Goal: Task Accomplishment & Management: Manage account settings

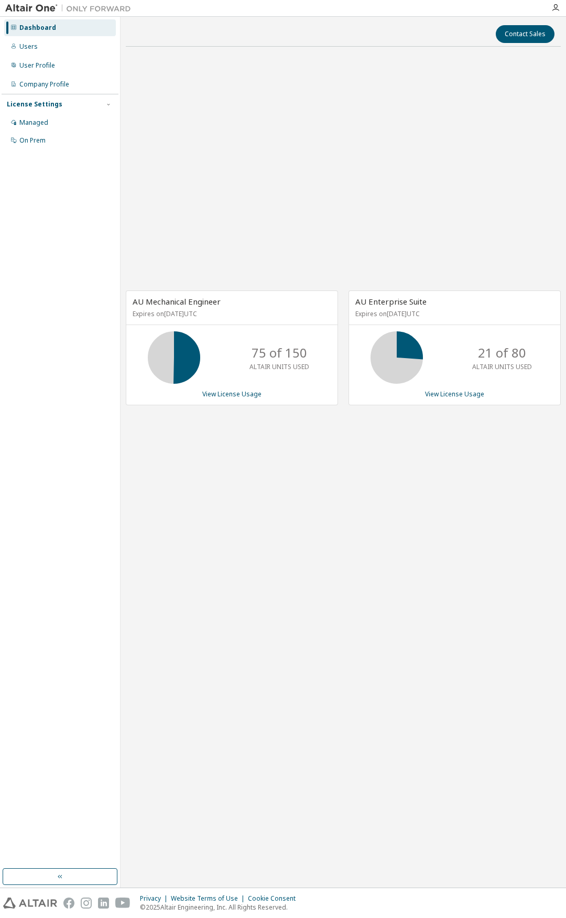
click at [353, 454] on div "AU Mechanical Engineer Expires on [DATE] UTC 75 of 150 ALTAIR UNITS USED View L…" at bounding box center [343, 353] width 435 height 596
click at [351, 464] on div "AU Mechanical Engineer Expires on [DATE] UTC 75 of 150 ALTAIR UNITS USED View L…" at bounding box center [343, 353] width 435 height 596
click at [320, 554] on div "AU Mechanical Engineer Expires on [DATE] UTC 75 of 150 ALTAIR UNITS USED View L…" at bounding box center [343, 353] width 435 height 596
click at [251, 581] on div "AU Mechanical Engineer Expires on [DATE] UTC 75 of 150 ALTAIR UNITS USED View L…" at bounding box center [343, 353] width 435 height 596
click at [265, 187] on div "AU Mechanical Engineer Expires on [DATE] UTC 75 of 150 ALTAIR UNITS USED View L…" at bounding box center [343, 353] width 435 height 596
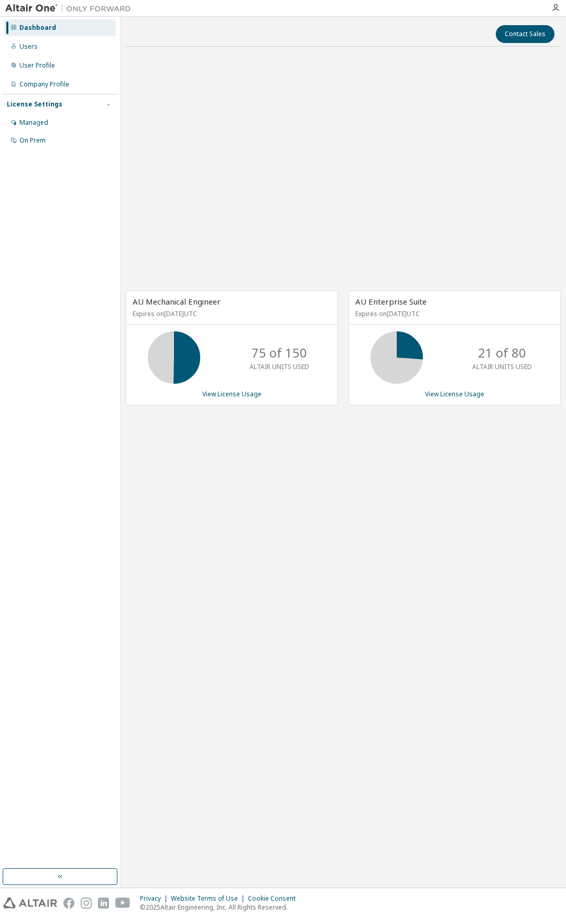
click at [223, 125] on div "AU Mechanical Engineer Expires on [DATE] UTC 75 of 150 ALTAIR UNITS USED View L…" at bounding box center [343, 353] width 435 height 596
click at [447, 399] on div "AU Enterprise Suite Expires on [DATE] UTC 21 of 80 ALTAIR UNITS USED View Licen…" at bounding box center [455, 347] width 212 height 115
click at [450, 394] on link "View License Usage" at bounding box center [454, 393] width 59 height 9
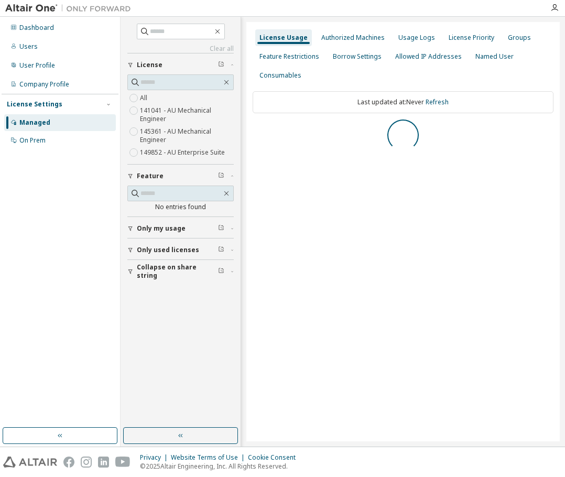
drag, startPoint x: 391, startPoint y: 97, endPoint x: 350, endPoint y: 159, distance: 74.0
click at [350, 159] on div "Last updated at: Never Refresh" at bounding box center [403, 125] width 301 height 81
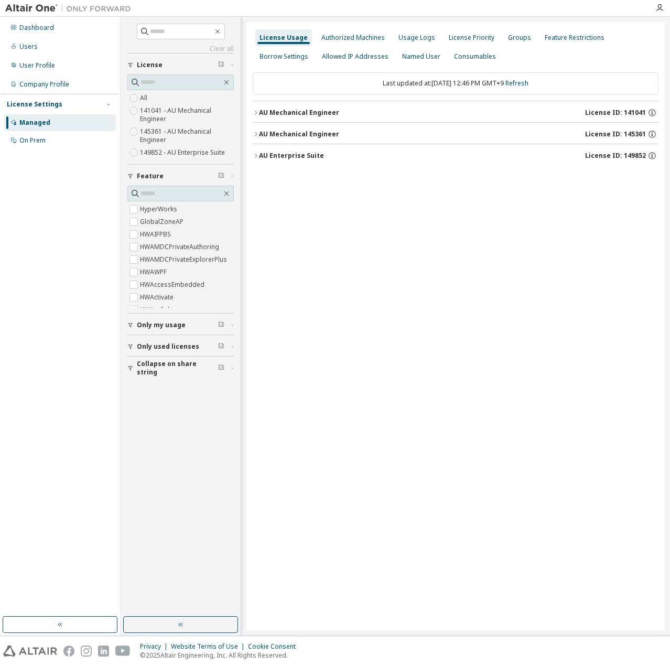
click at [549, 251] on div "License Usage Authorized Machines Usage Logs License Priority Groups Feature Re…" at bounding box center [455, 326] width 418 height 608
click at [264, 151] on div "AU Enterprise Suite" at bounding box center [291, 155] width 65 height 8
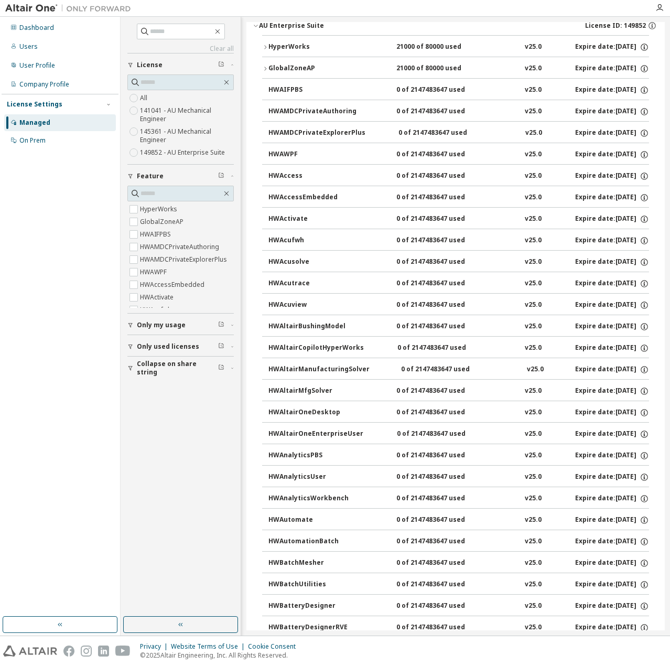
scroll to position [70, 0]
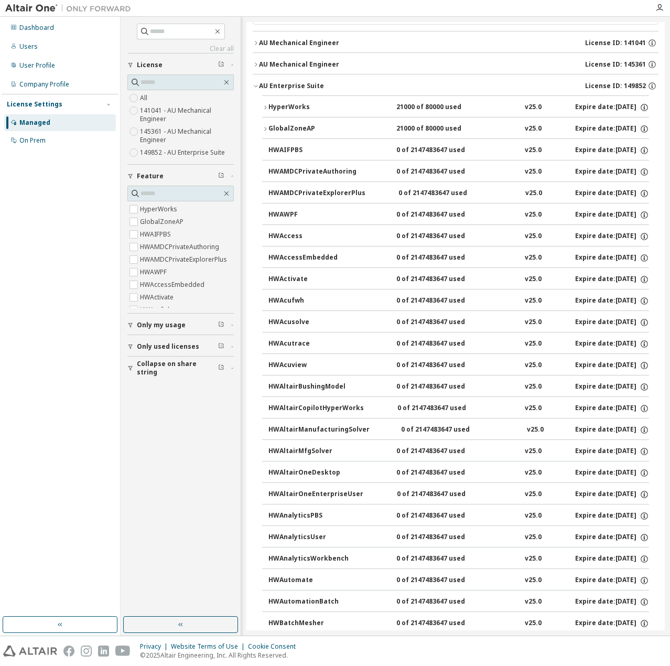
click at [267, 104] on icon "button" at bounding box center [265, 107] width 6 height 6
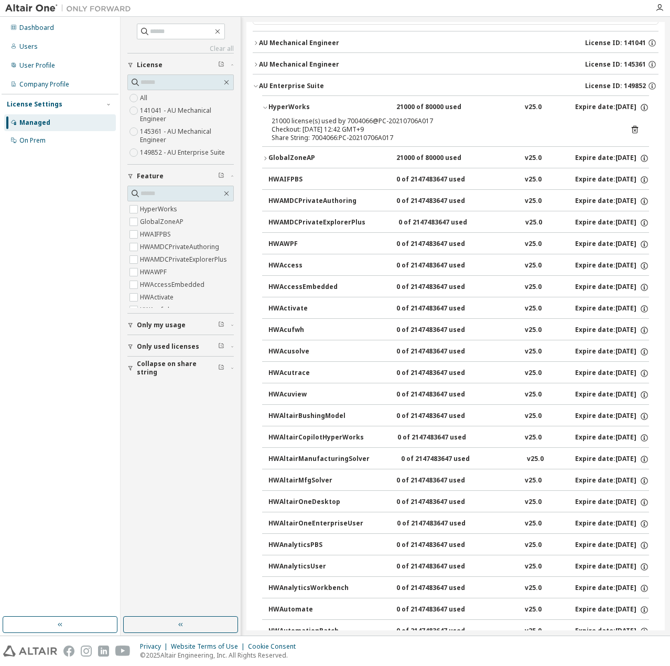
click at [267, 104] on icon "button" at bounding box center [265, 107] width 6 height 6
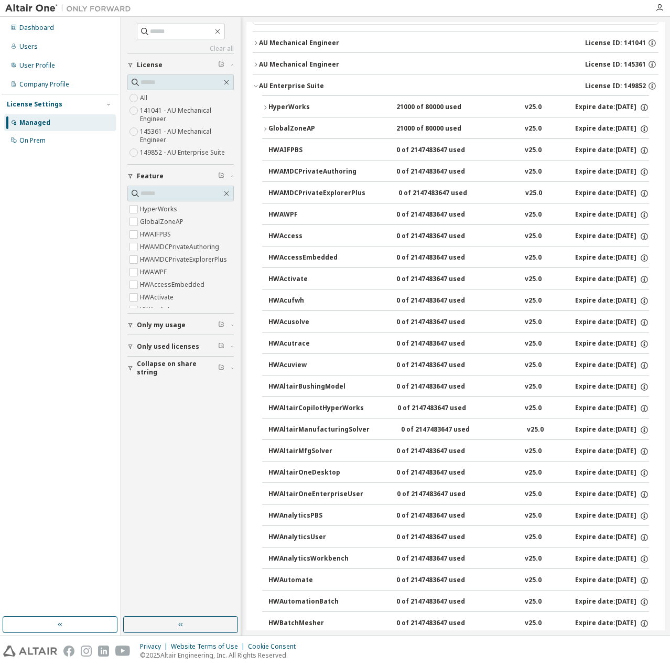
click at [273, 128] on div "GlobalZoneAP" at bounding box center [315, 128] width 94 height 9
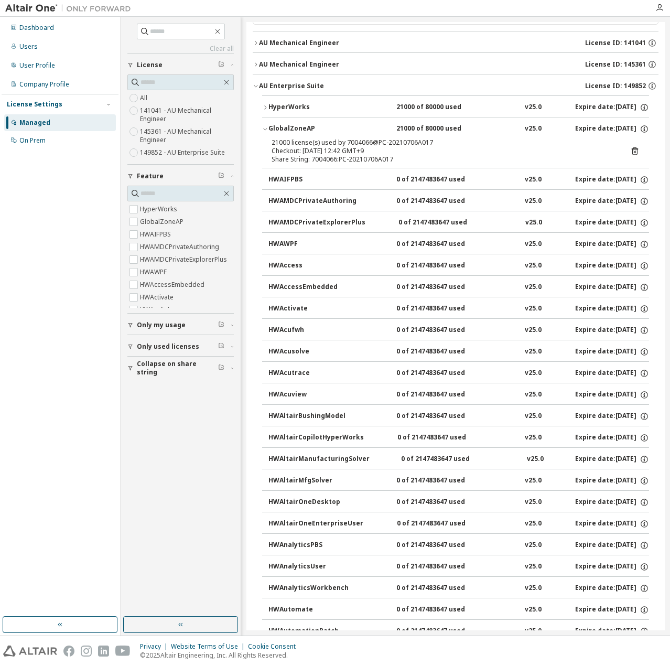
click at [273, 128] on div "GlobalZoneAP" at bounding box center [315, 128] width 94 height 9
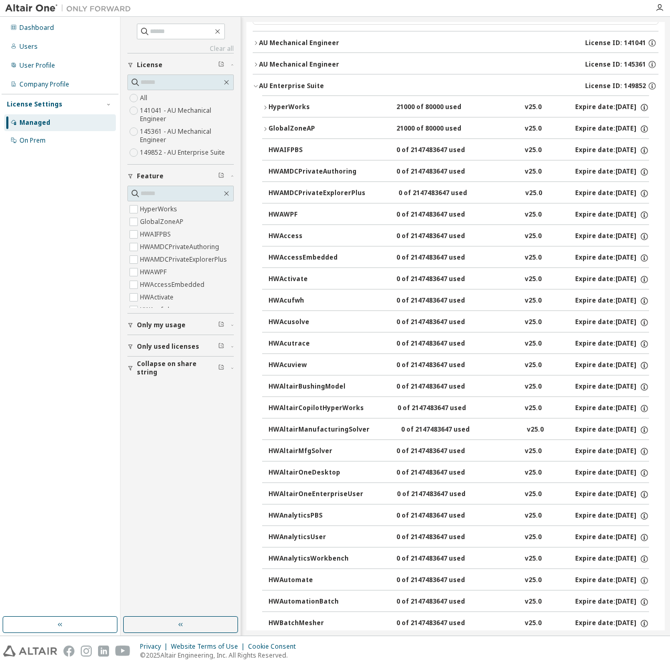
click at [263, 64] on div "AU Mechanical Engineer" at bounding box center [299, 64] width 80 height 8
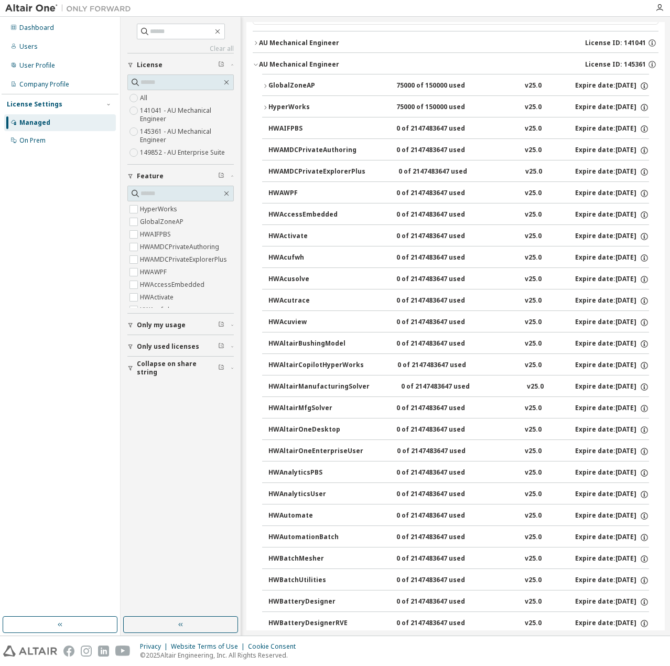
click at [264, 63] on div "AU Mechanical Engineer" at bounding box center [299, 64] width 80 height 8
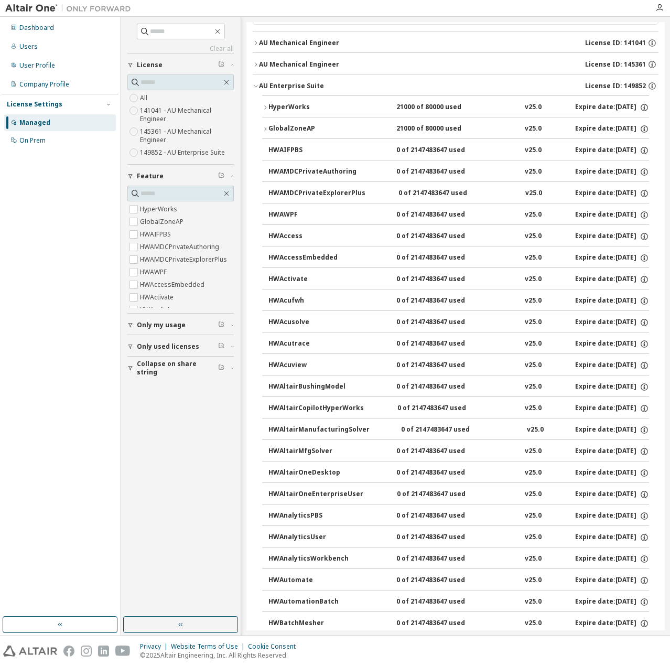
click at [173, 151] on label "149852 - AU Enterprise Suite" at bounding box center [183, 152] width 87 height 13
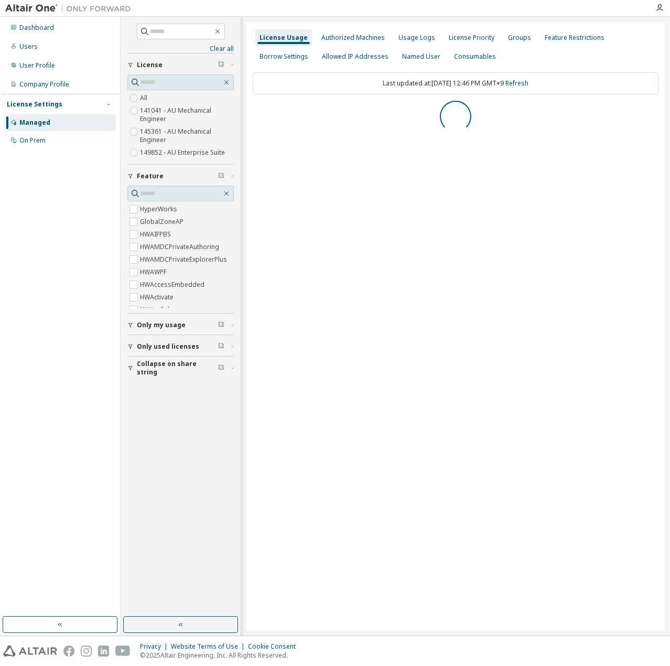
scroll to position [0, 0]
click at [267, 113] on div "AU Enterprise Suite" at bounding box center [291, 112] width 65 height 8
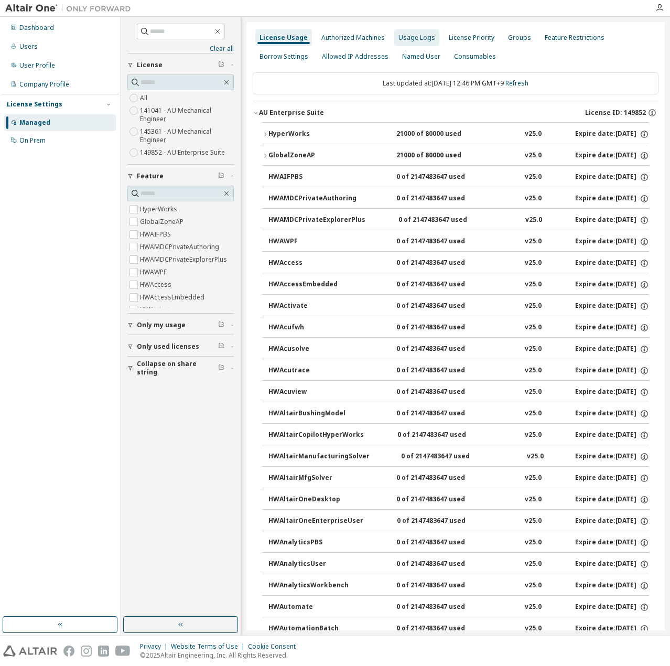
click at [422, 41] on div "Usage Logs" at bounding box center [416, 38] width 37 height 8
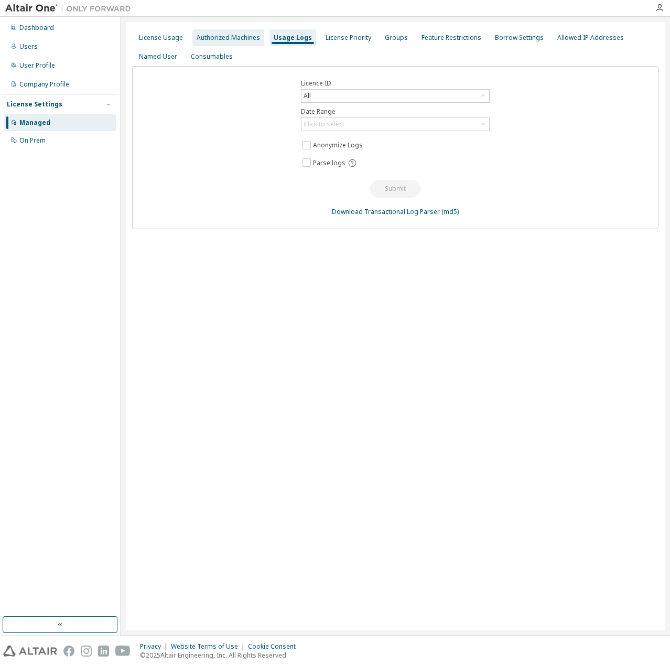
click at [244, 40] on div "Authorized Machines" at bounding box center [228, 38] width 63 height 8
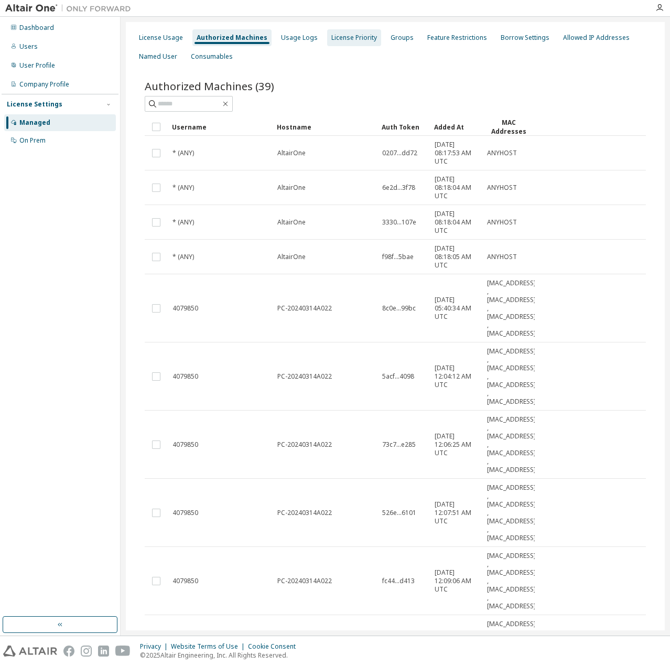
click at [339, 41] on div "License Priority" at bounding box center [354, 38] width 46 height 8
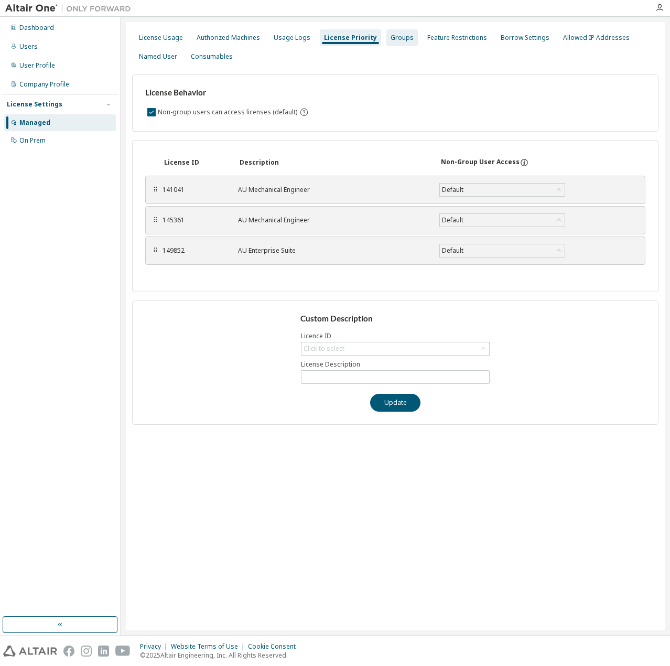
click at [393, 36] on div "Groups" at bounding box center [401, 38] width 23 height 8
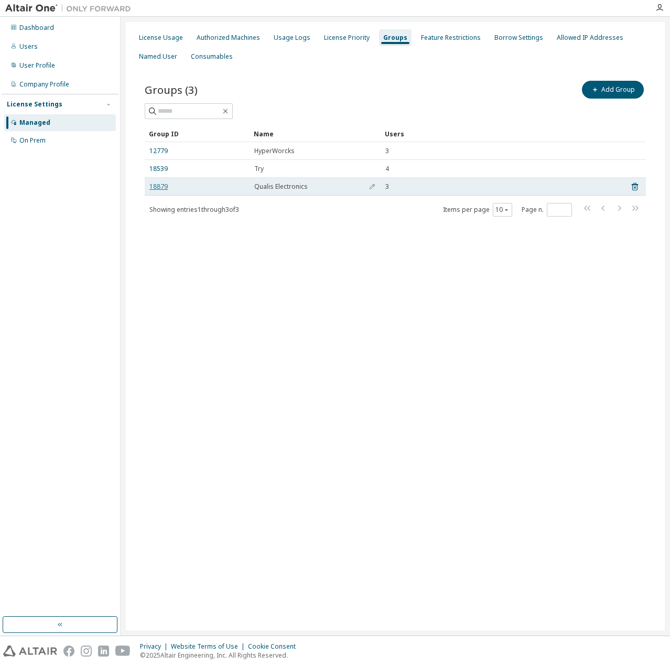
click at [163, 185] on link "18879" at bounding box center [158, 186] width 18 height 8
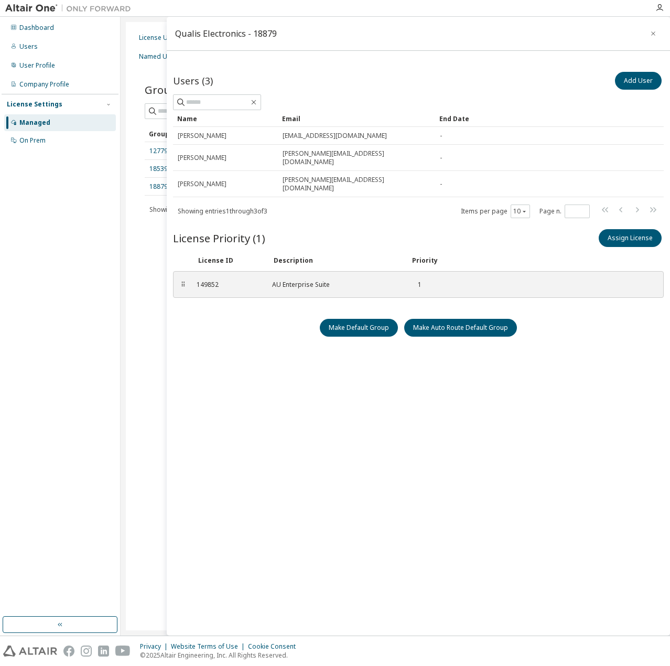
click at [320, 385] on div "Users (3) Add User Clear Load Save Save As Field Operator Value Select filter S…" at bounding box center [418, 336] width 491 height 532
click at [149, 297] on div "License Usage Authorized Machines Usage Logs License Priority Groups Feature Re…" at bounding box center [395, 326] width 539 height 608
click at [565, 35] on icon "button" at bounding box center [653, 33] width 4 height 4
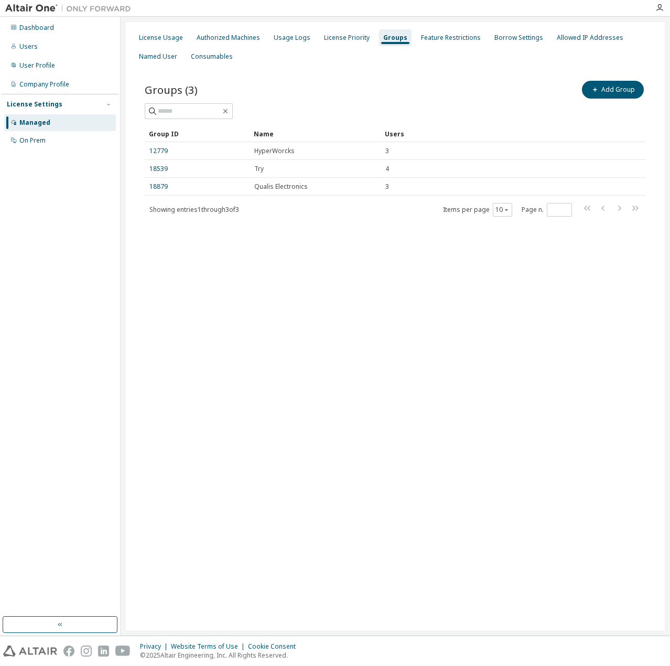
click at [384, 281] on div "License Usage Authorized Machines Usage Logs License Priority Groups Feature Re…" at bounding box center [395, 326] width 539 height 608
click at [57, 46] on div "Users" at bounding box center [60, 46] width 112 height 17
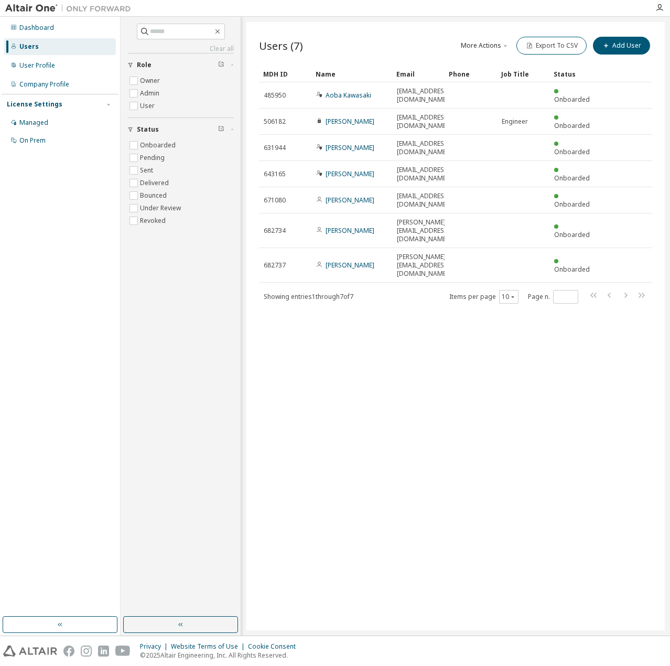
click at [317, 321] on div "Users (7) More Actions Import From CSV Export To CSV Add User Clear Load Save S…" at bounding box center [455, 326] width 418 height 608
click at [61, 63] on div "User Profile" at bounding box center [60, 65] width 112 height 17
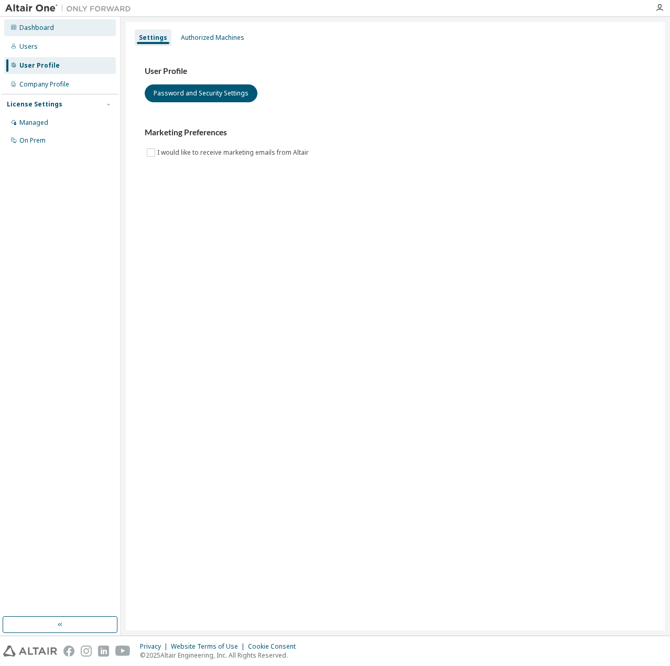
click at [56, 36] on div "Dashboard" at bounding box center [60, 27] width 112 height 17
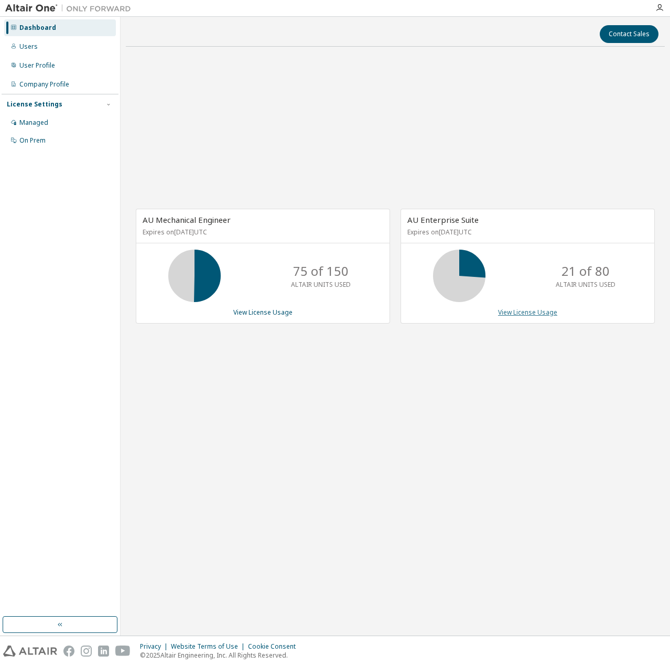
click at [524, 310] on link "View License Usage" at bounding box center [527, 312] width 59 height 9
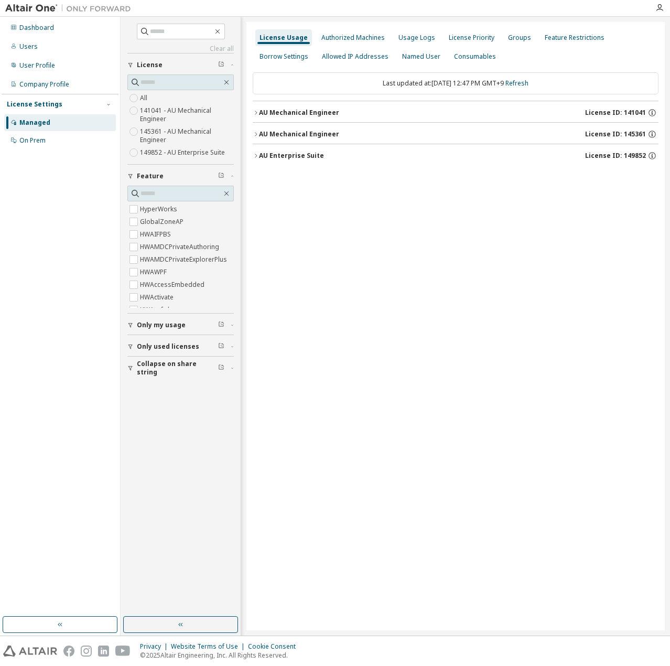
click at [253, 155] on icon "button" at bounding box center [256, 156] width 6 height 6
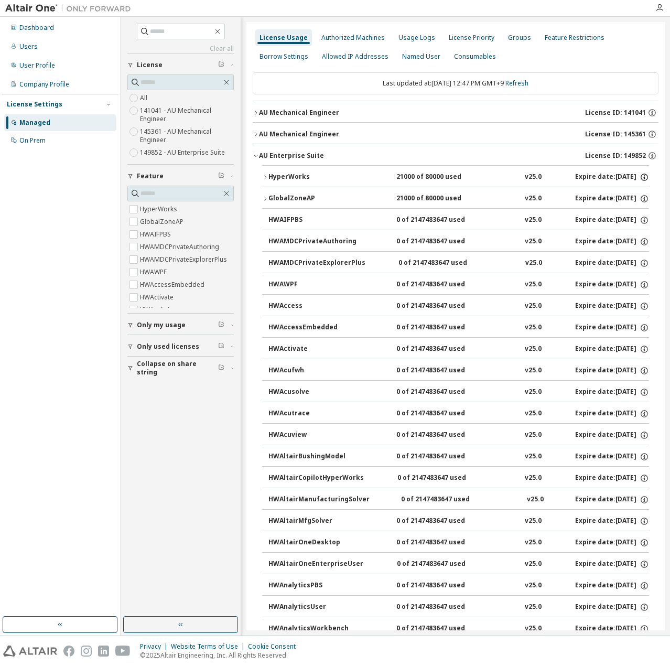
click at [565, 181] on icon "button" at bounding box center [643, 176] width 9 height 9
click at [565, 197] on icon "button" at bounding box center [643, 198] width 7 height 7
click at [264, 195] on icon "button" at bounding box center [265, 198] width 6 height 6
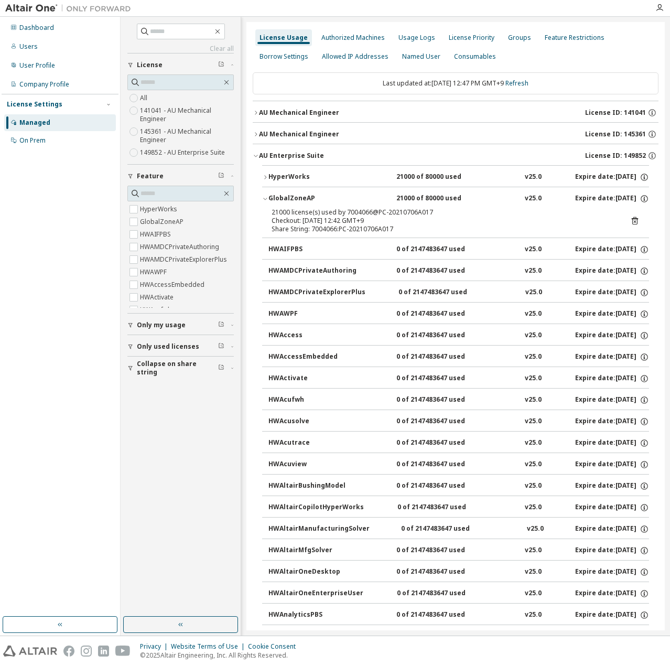
click at [265, 194] on button "GlobalZoneAP 21000 of 80000 used v25.0 Expire date: 2025-11-23" at bounding box center [455, 198] width 387 height 23
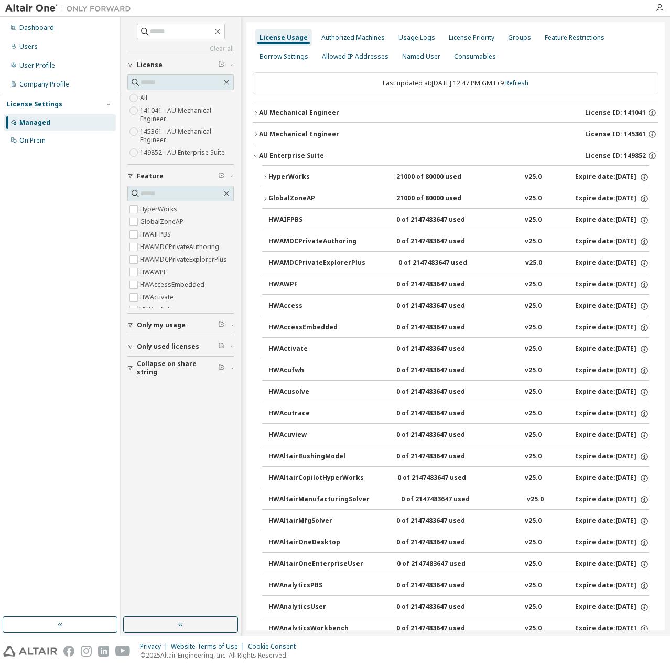
click at [45, 25] on div "Dashboard" at bounding box center [36, 28] width 35 height 8
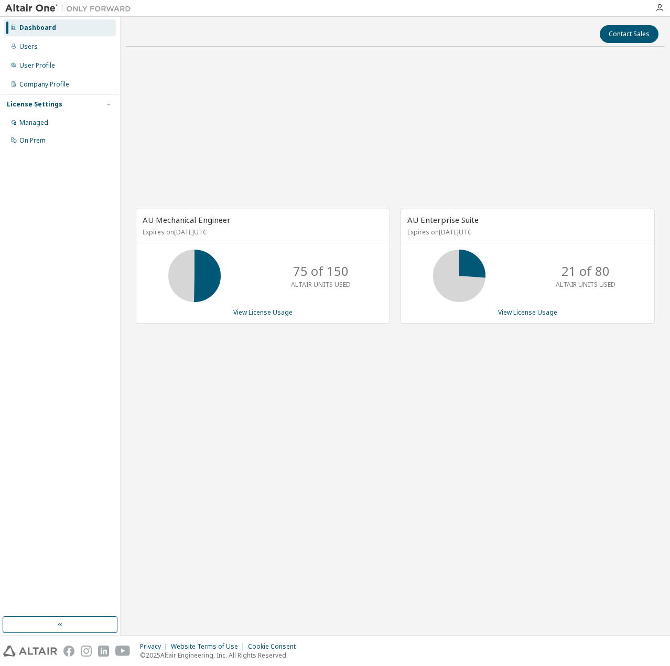
click at [446, 221] on span "AU Enterprise Suite" at bounding box center [442, 219] width 71 height 10
click at [565, 281] on p "ALTAIR UNITS USED" at bounding box center [586, 284] width 60 height 9
click at [448, 268] on icon at bounding box center [459, 276] width 26 height 26
click at [87, 121] on div "Managed" at bounding box center [60, 122] width 112 height 17
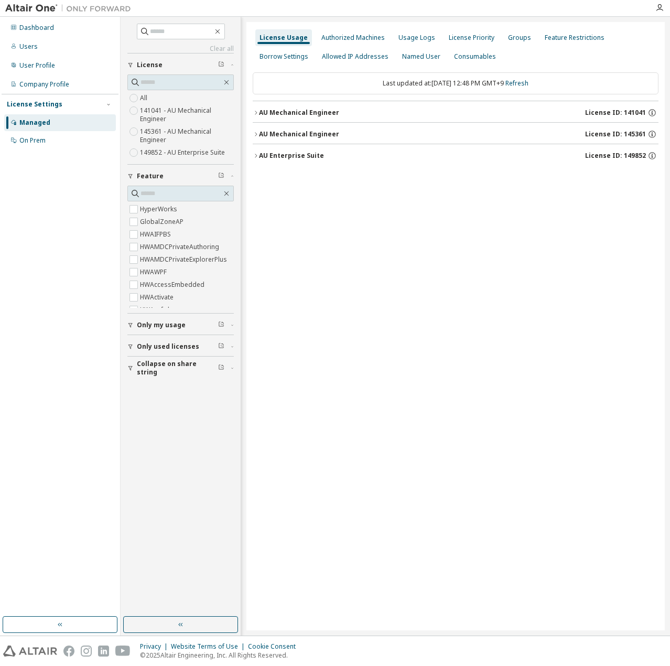
click at [253, 158] on icon "button" at bounding box center [256, 156] width 6 height 6
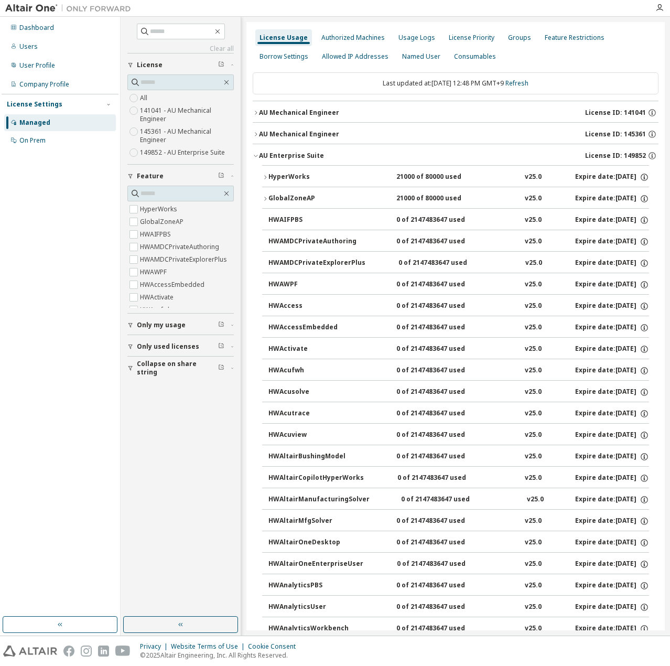
click at [384, 128] on button "AU Mechanical Engineer License ID: 145361" at bounding box center [456, 134] width 406 height 23
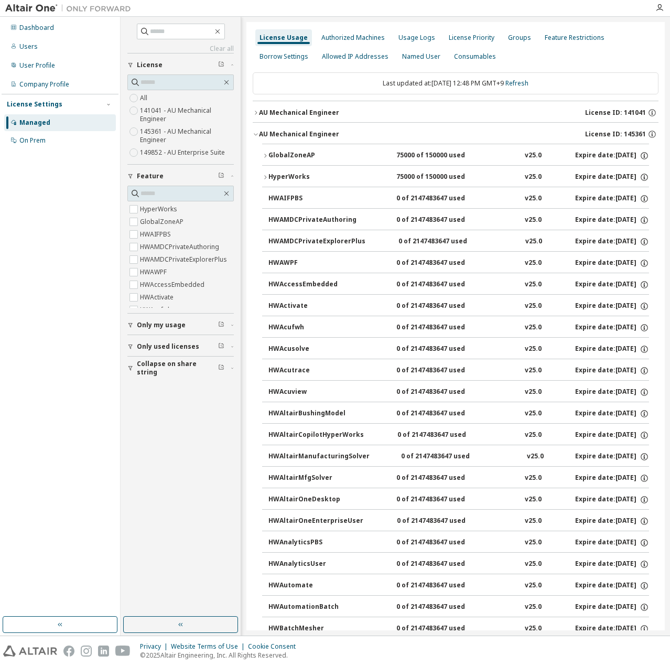
click at [391, 126] on button "AU Mechanical Engineer License ID: 145361" at bounding box center [456, 134] width 406 height 23
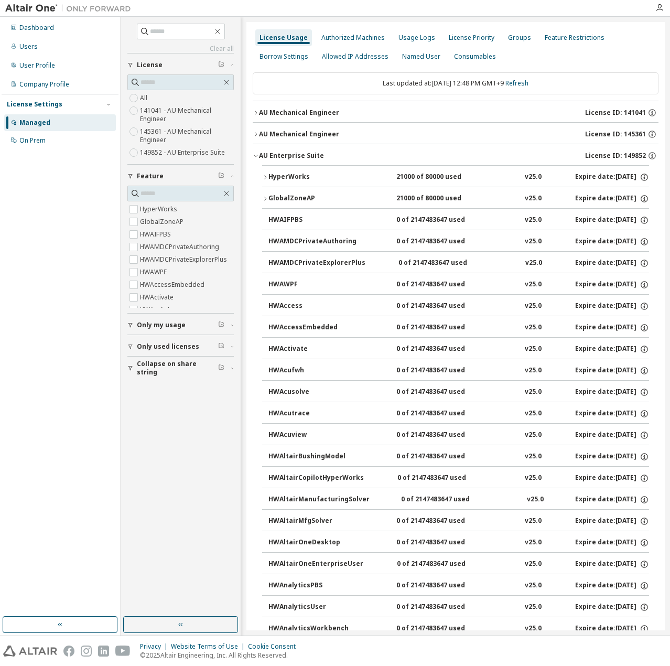
click at [390, 111] on div "AU Mechanical Engineer License ID: 141041" at bounding box center [458, 112] width 399 height 9
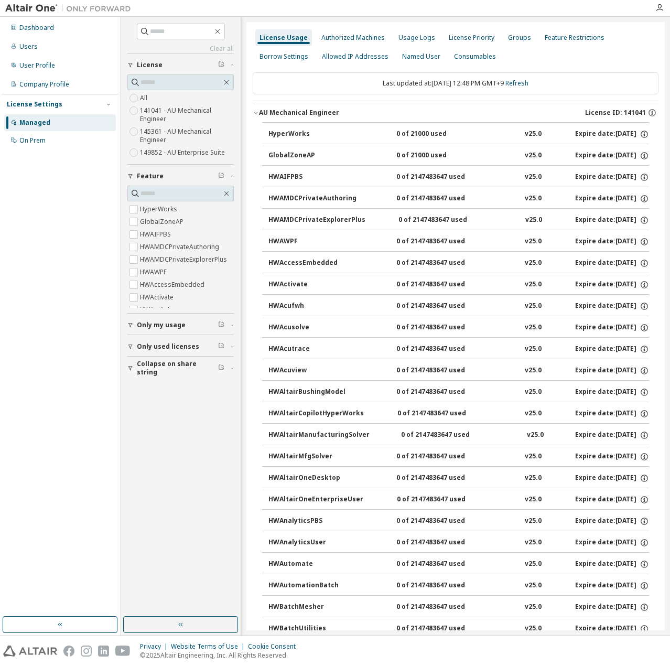
click at [390, 111] on div "AU Mechanical Engineer License ID: 141041" at bounding box center [458, 112] width 399 height 9
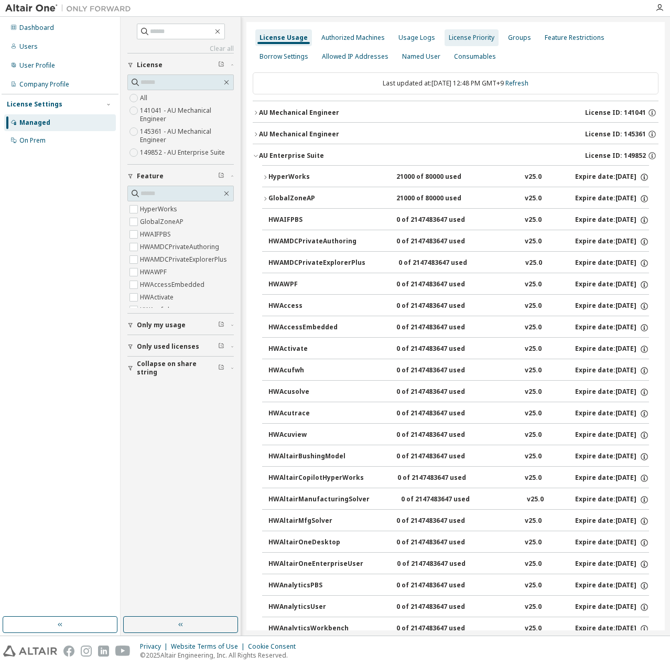
click at [456, 39] on div "License Priority" at bounding box center [472, 38] width 46 height 8
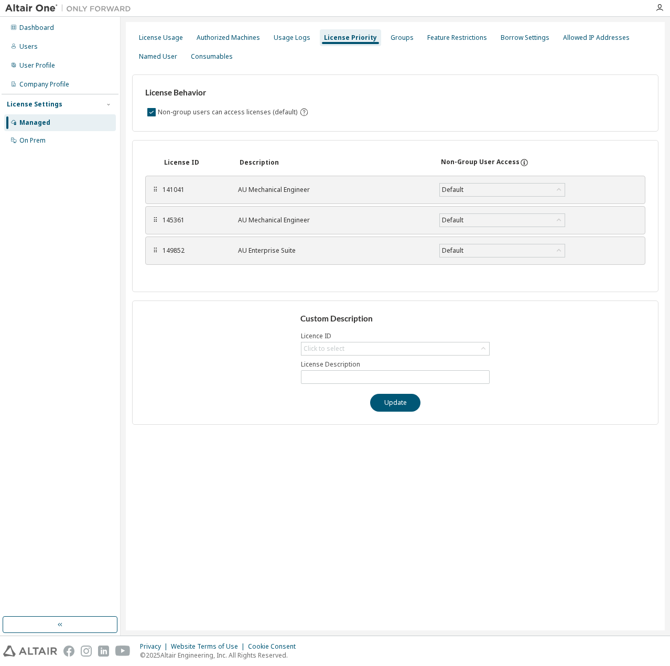
click at [559, 259] on div "149852 AU Enterprise Suite Default Save" at bounding box center [394, 250] width 465 height 19
click at [558, 256] on div "Default" at bounding box center [502, 250] width 125 height 13
click at [565, 300] on div "Custom Description Licence ID Click to select License Description Update" at bounding box center [395, 362] width 526 height 124
click at [394, 116] on div "Non-group users can access licenses (default)" at bounding box center [395, 112] width 500 height 13
click at [394, 41] on div "Groups" at bounding box center [401, 38] width 23 height 8
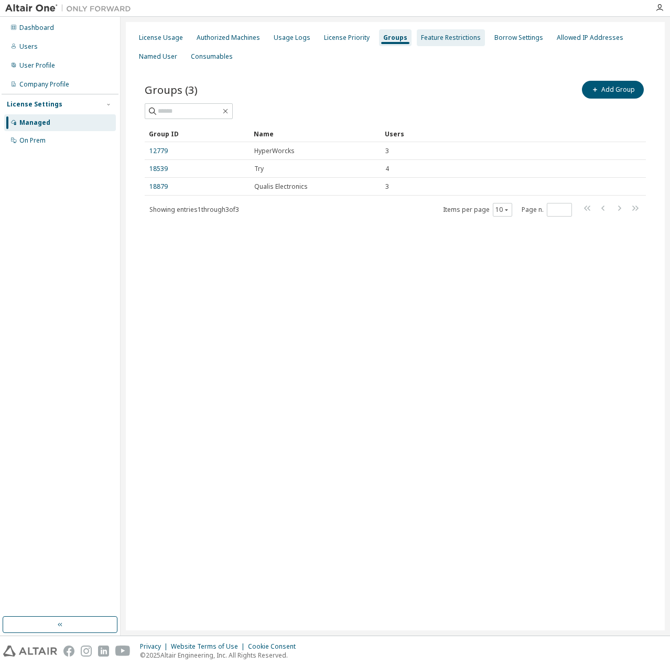
click at [460, 41] on div "Feature Restrictions" at bounding box center [451, 38] width 60 height 8
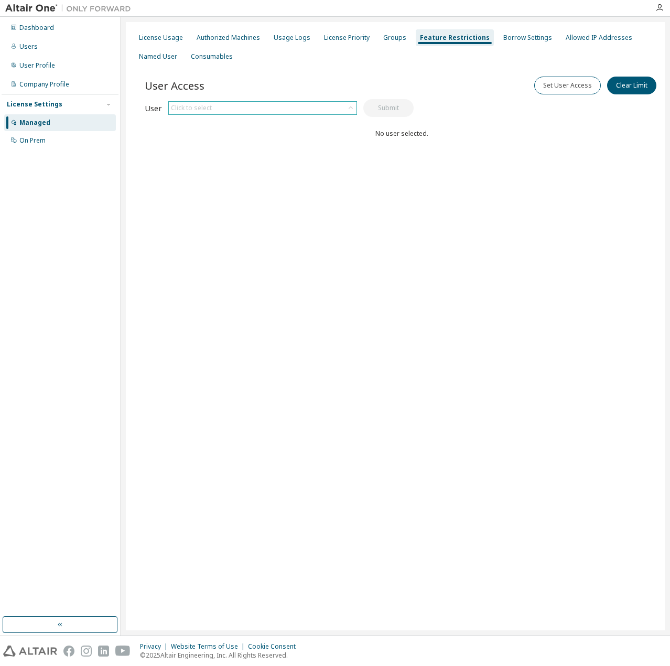
click at [315, 105] on div "Click to select" at bounding box center [263, 108] width 188 height 13
click at [515, 43] on div "Borrow Settings" at bounding box center [527, 37] width 57 height 17
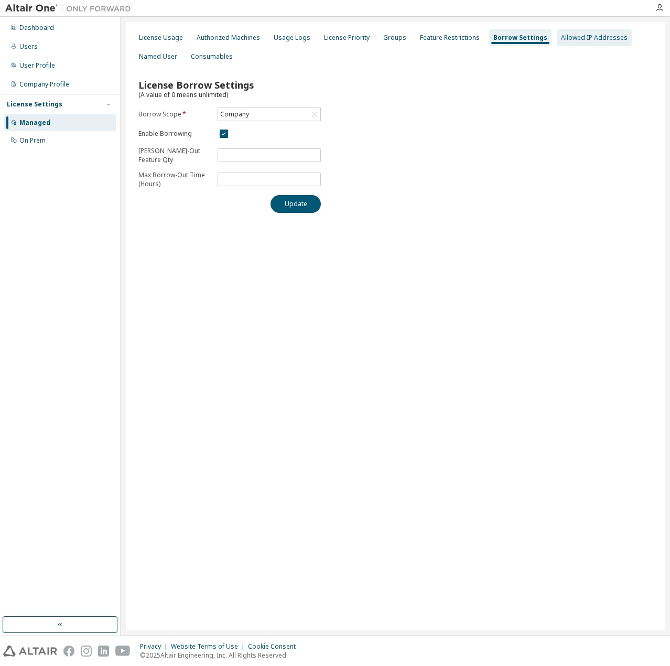
click at [565, 37] on div "Allowed IP Addresses" at bounding box center [594, 38] width 67 height 8
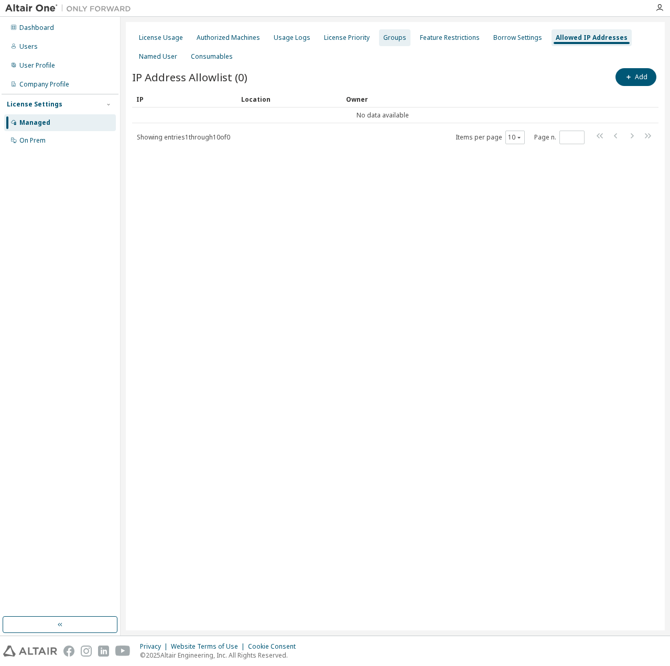
click at [379, 37] on div "Groups" at bounding box center [394, 37] width 31 height 17
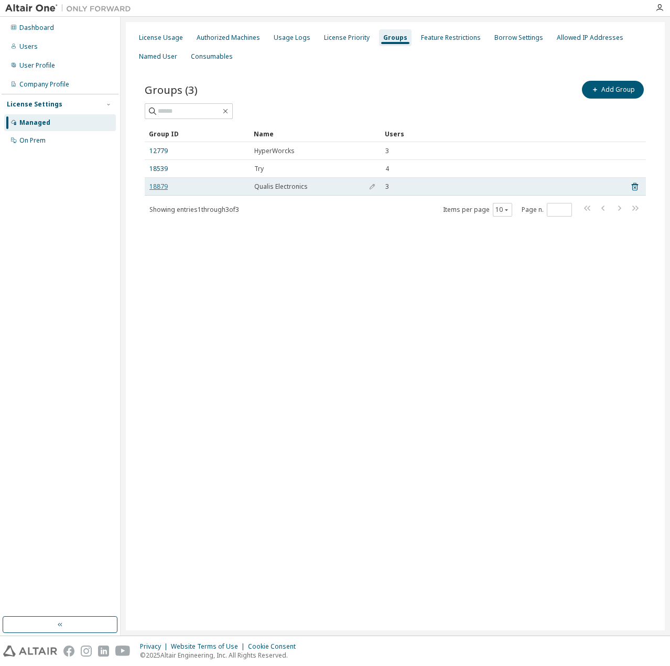
click at [167, 184] on link "18879" at bounding box center [158, 186] width 18 height 8
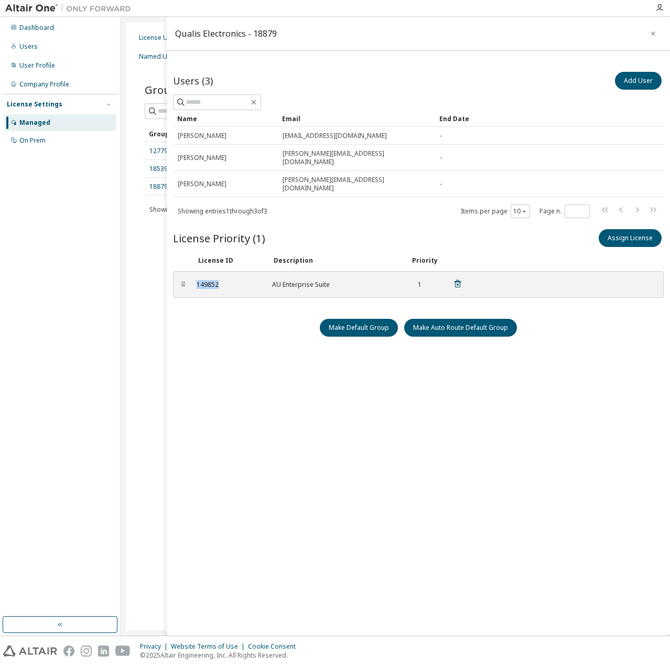
drag, startPoint x: 228, startPoint y: 268, endPoint x: 192, endPoint y: 267, distance: 35.7
click at [192, 276] on div "149852 AU Enterprise Suite 1" at bounding box center [329, 284] width 278 height 17
click at [148, 327] on div "License Usage Authorized Machines Usage Logs License Priority Groups Feature Re…" at bounding box center [395, 326] width 539 height 608
click at [565, 39] on button "button" at bounding box center [653, 33] width 17 height 17
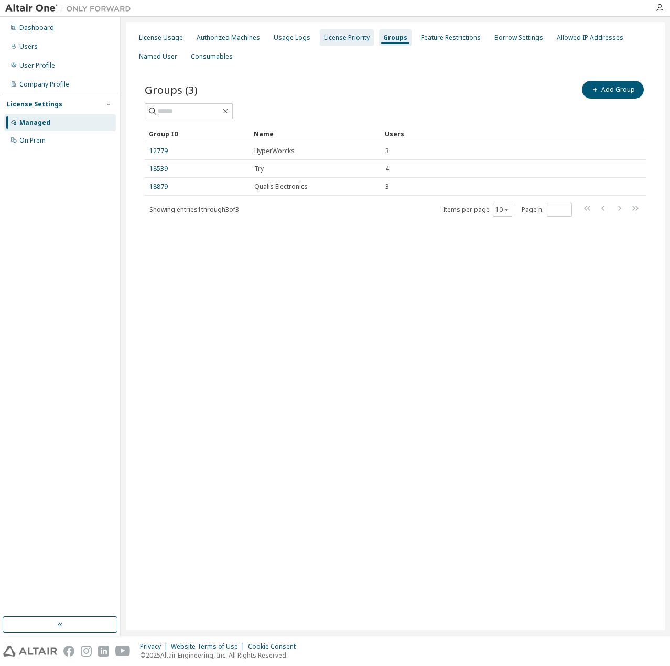
click at [352, 37] on div "License Priority" at bounding box center [347, 38] width 46 height 8
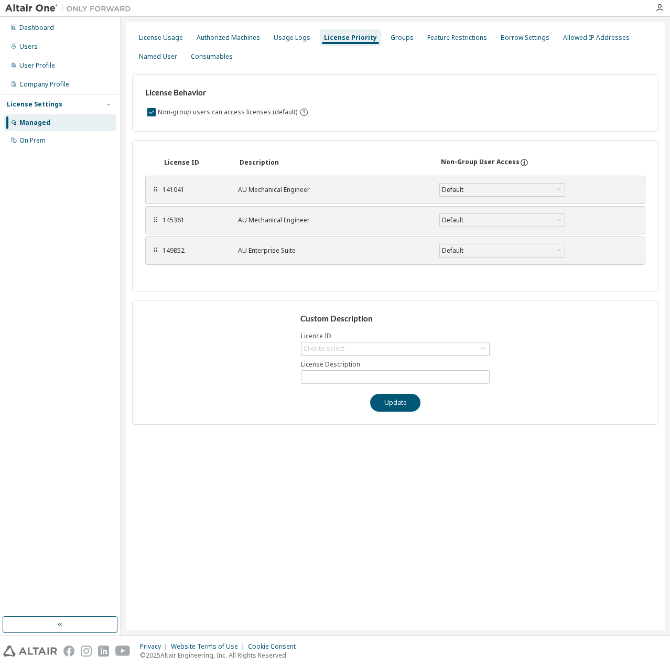
click at [208, 485] on div "License Usage Authorized Machines Usage Logs License Priority Groups Feature Re…" at bounding box center [395, 326] width 539 height 608
click at [292, 488] on div "License Usage Authorized Machines Usage Logs License Priority Groups Feature Re…" at bounding box center [395, 326] width 539 height 608
click at [279, 43] on div "Usage Logs" at bounding box center [291, 37] width 45 height 17
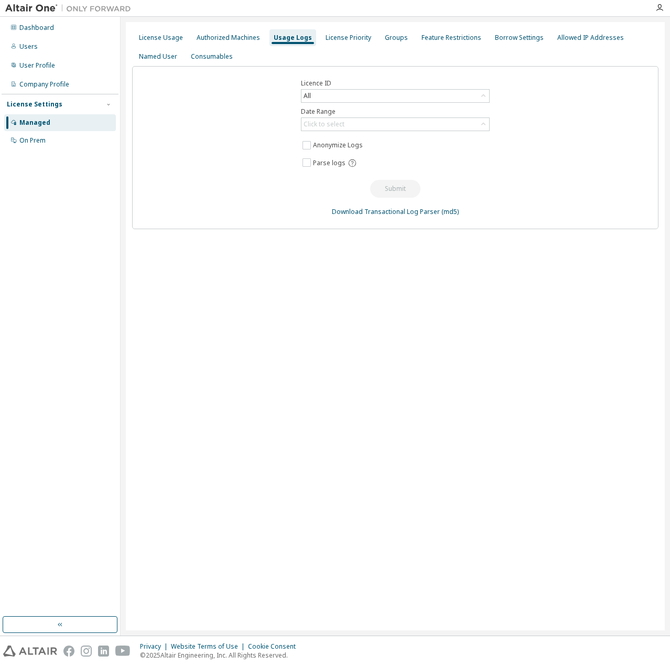
click at [452, 133] on div "Licence ID All Date Range Click to select Anonymize Logs Parse logs Submit Down…" at bounding box center [395, 147] width 526 height 163
click at [487, 124] on icon at bounding box center [483, 124] width 10 height 10
click at [516, 153] on div "Licence ID All Date Range Click to select Last 30 days Year to date Custom Date…" at bounding box center [395, 147] width 526 height 163
click at [485, 126] on icon at bounding box center [483, 124] width 10 height 10
click at [524, 119] on div "Licence ID All Date Range Click to select Last 30 days Year to date Custom Date…" at bounding box center [395, 147] width 526 height 163
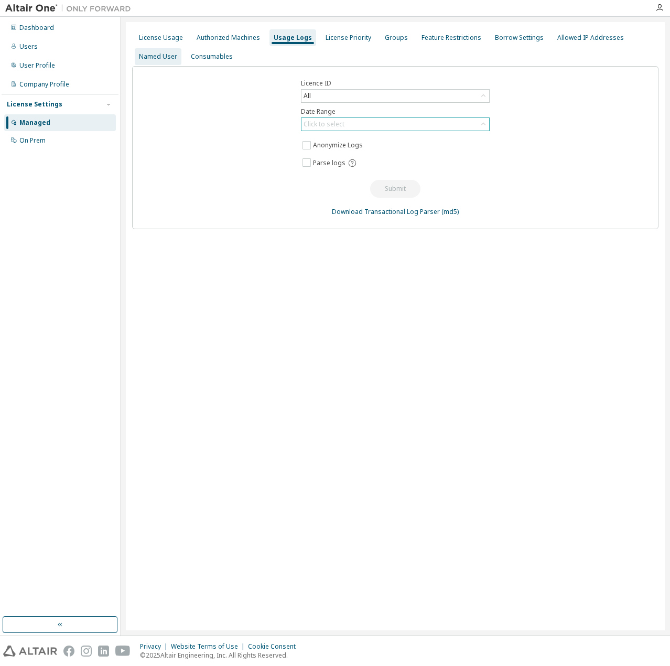
click at [168, 51] on div "Named User" at bounding box center [158, 56] width 47 height 17
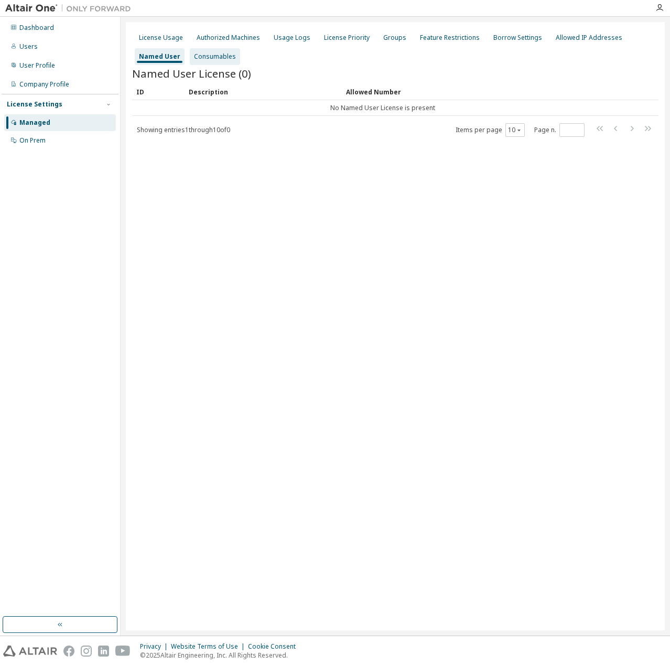
click at [233, 58] on div "Consumables" at bounding box center [215, 56] width 50 height 17
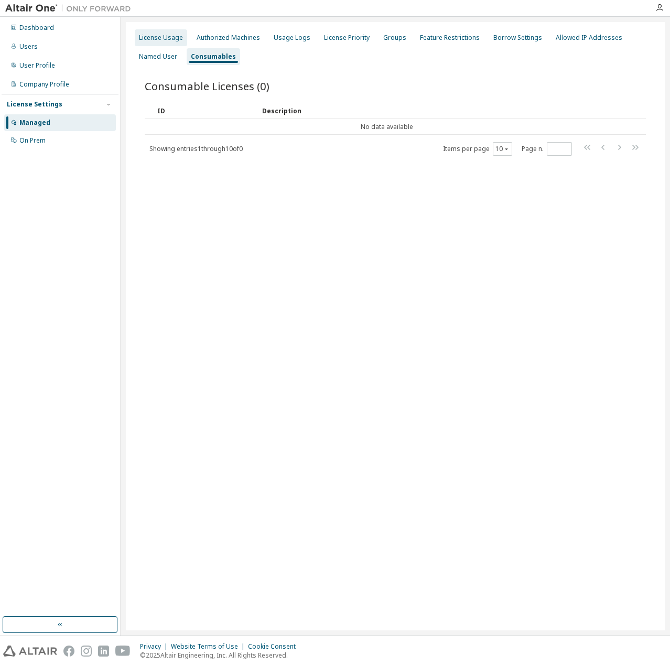
click at [160, 42] on div "License Usage" at bounding box center [161, 37] width 52 height 17
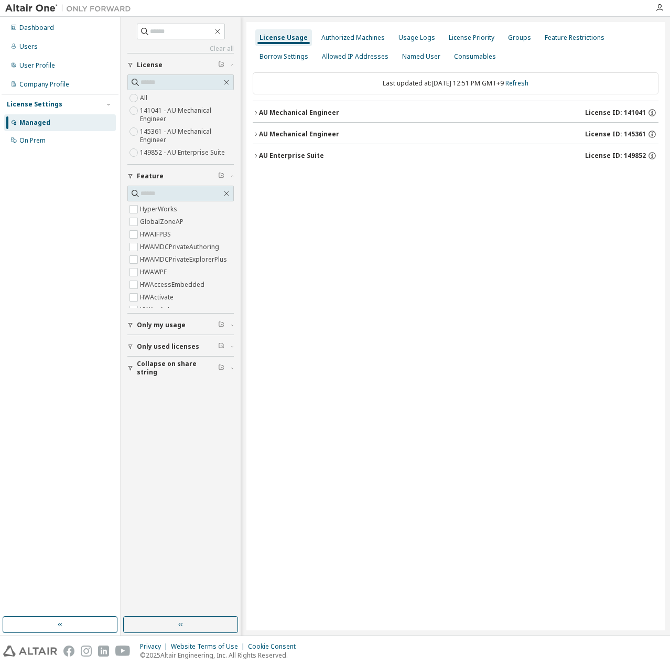
click at [257, 153] on icon "button" at bounding box center [256, 156] width 6 height 6
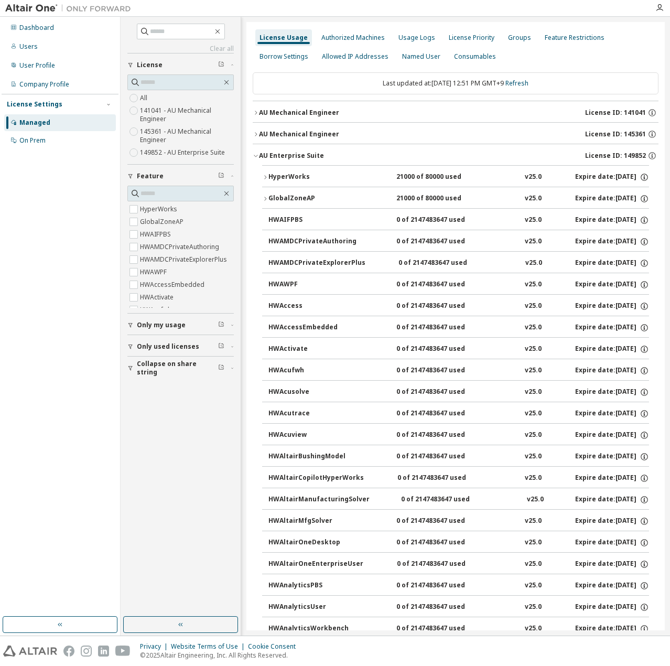
click at [256, 153] on icon "button" at bounding box center [256, 156] width 6 height 6
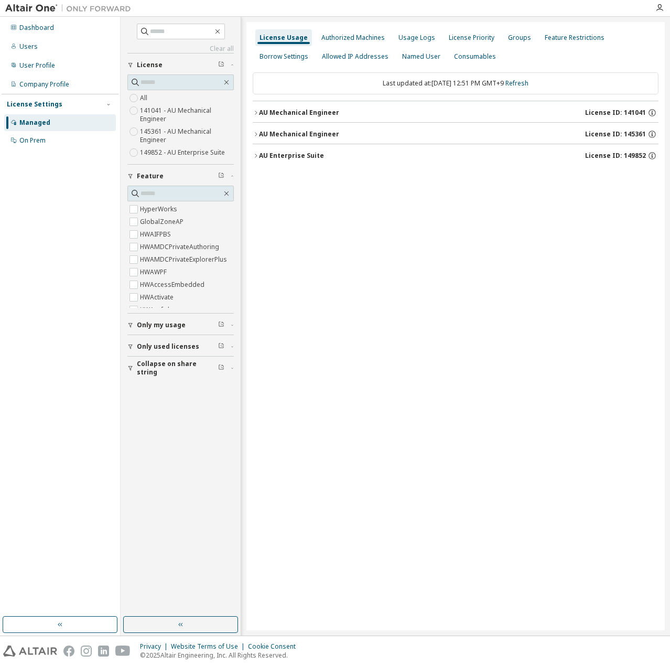
click at [255, 133] on icon "button" at bounding box center [256, 134] width 6 height 6
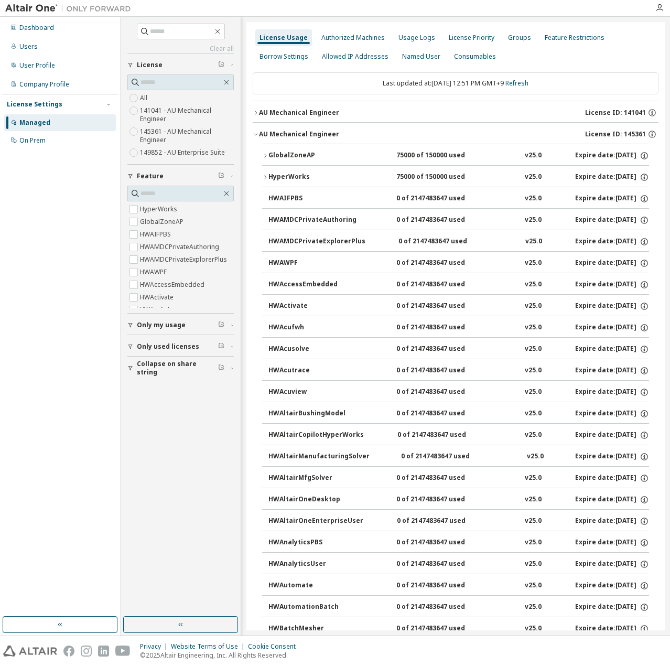
click at [255, 133] on icon "button" at bounding box center [256, 134] width 6 height 6
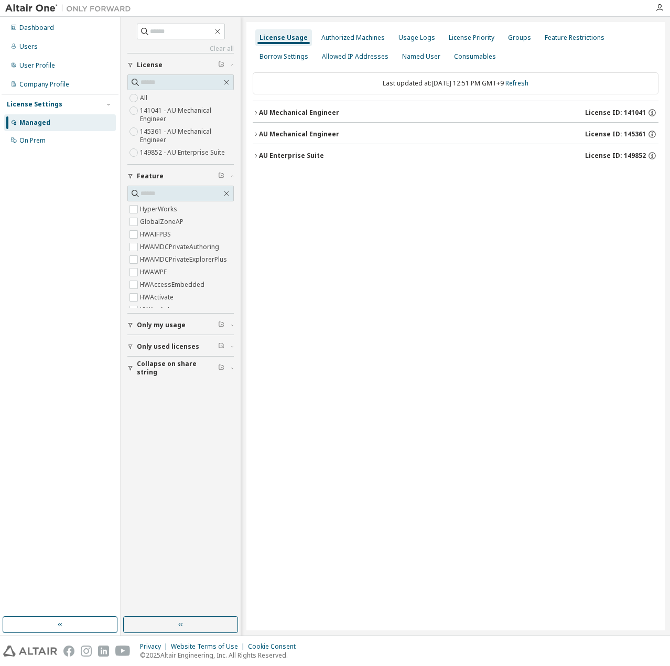
click at [257, 115] on icon "button" at bounding box center [256, 113] width 6 height 6
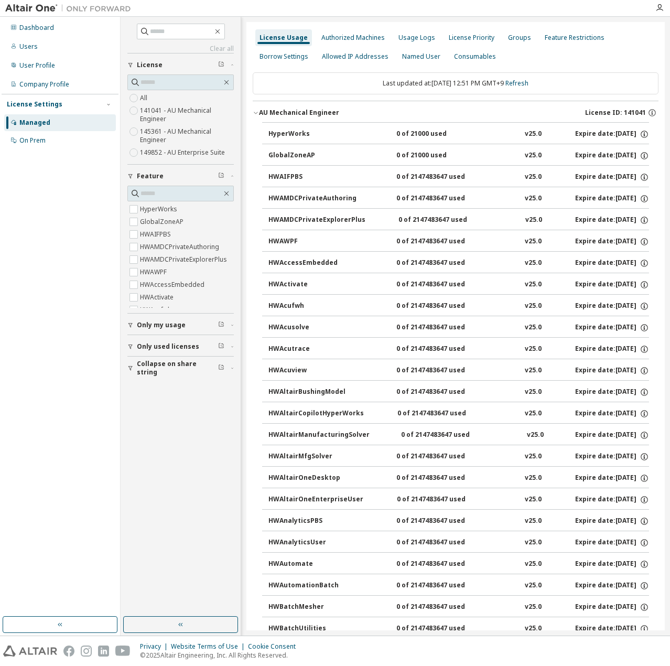
click at [257, 115] on icon "button" at bounding box center [256, 113] width 6 height 6
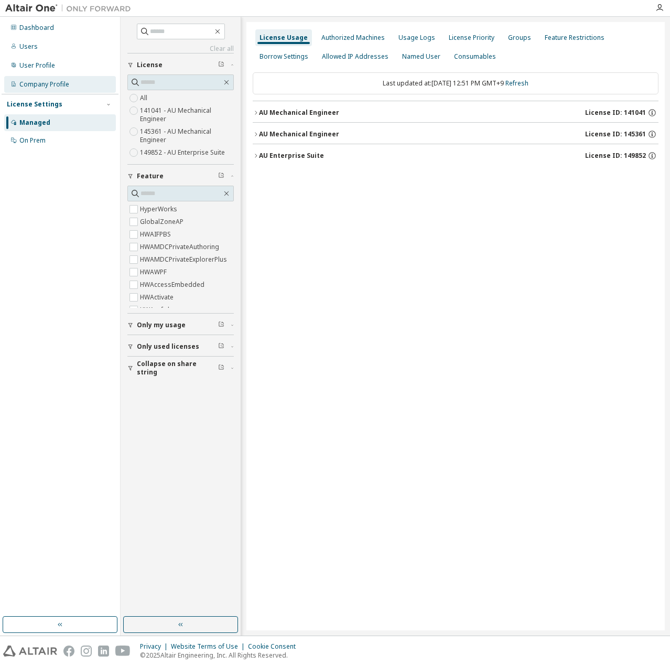
click at [77, 85] on div "Company Profile" at bounding box center [60, 84] width 112 height 17
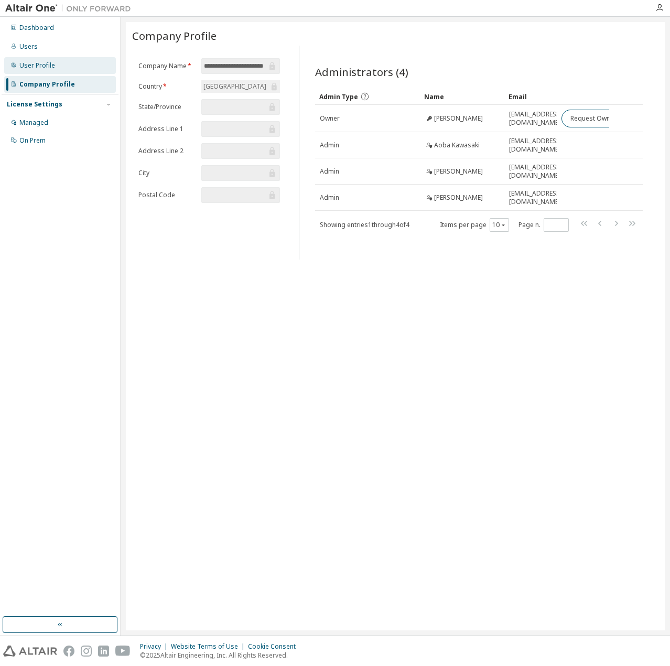
click at [57, 65] on div "User Profile" at bounding box center [60, 65] width 112 height 17
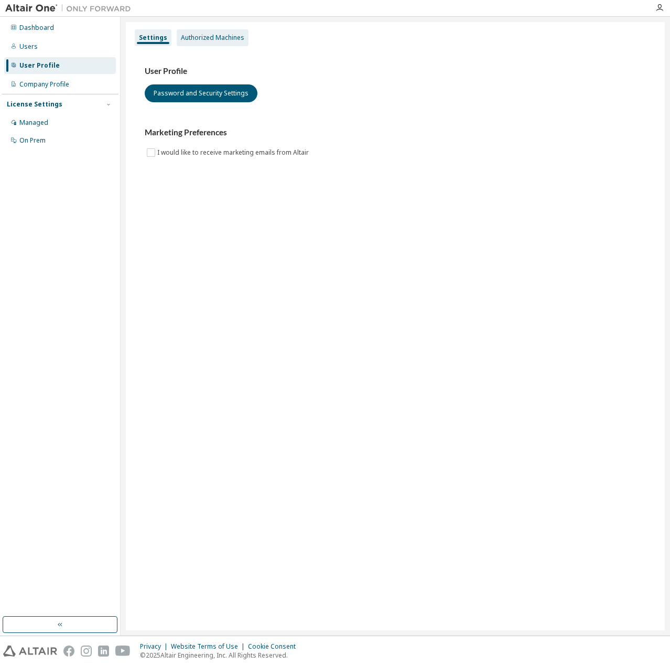
click at [234, 31] on div "Authorized Machines" at bounding box center [213, 37] width 72 height 17
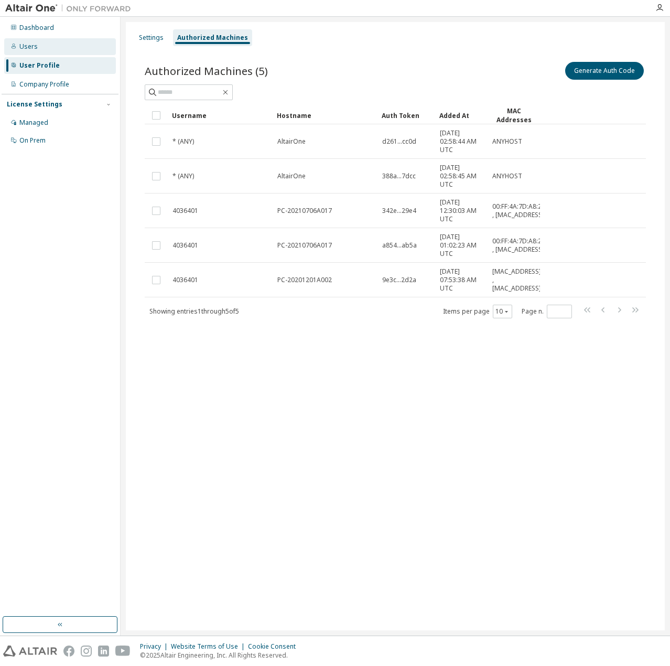
click at [46, 41] on div "Users" at bounding box center [60, 46] width 112 height 17
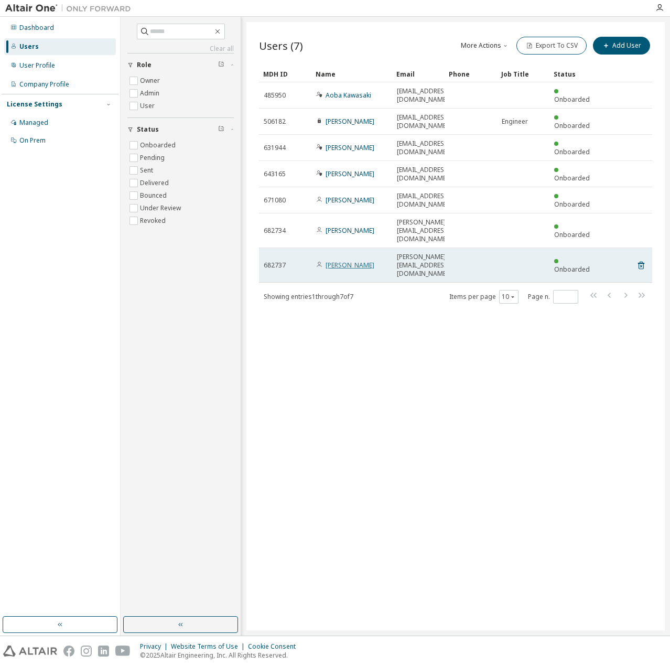
click at [354, 260] on link "Ryusei Yoshida" at bounding box center [349, 264] width 49 height 9
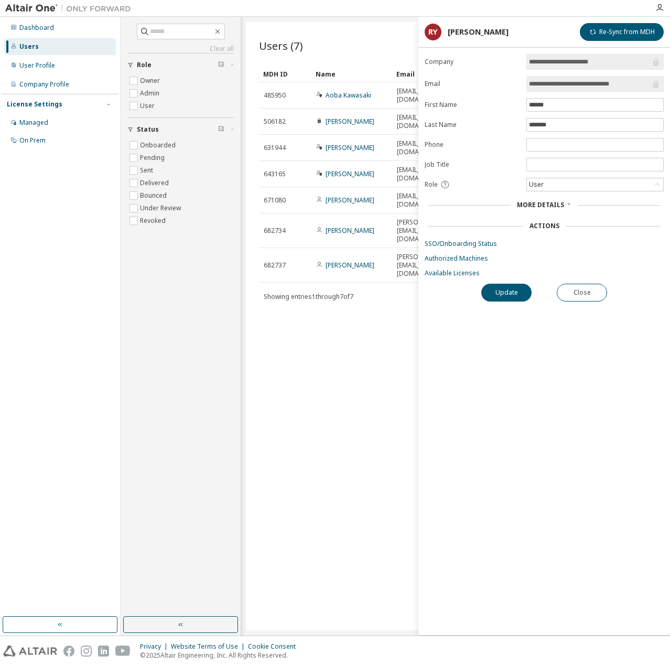
click at [375, 279] on div "Users (7) More Actions Import From CSV Export To CSV Add User Clear Load Save S…" at bounding box center [455, 326] width 418 height 608
click at [57, 119] on div "Managed" at bounding box center [60, 122] width 112 height 17
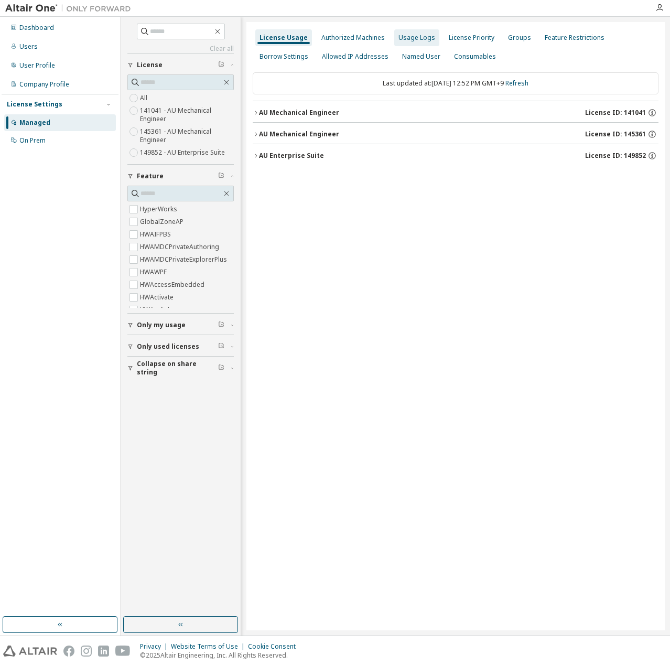
click at [399, 39] on div "Usage Logs" at bounding box center [416, 38] width 37 height 8
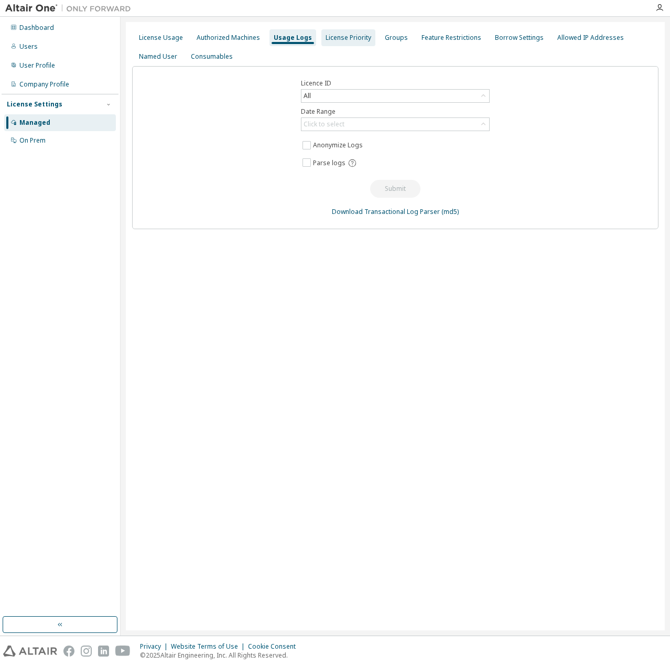
click at [350, 39] on div "License Priority" at bounding box center [348, 38] width 46 height 8
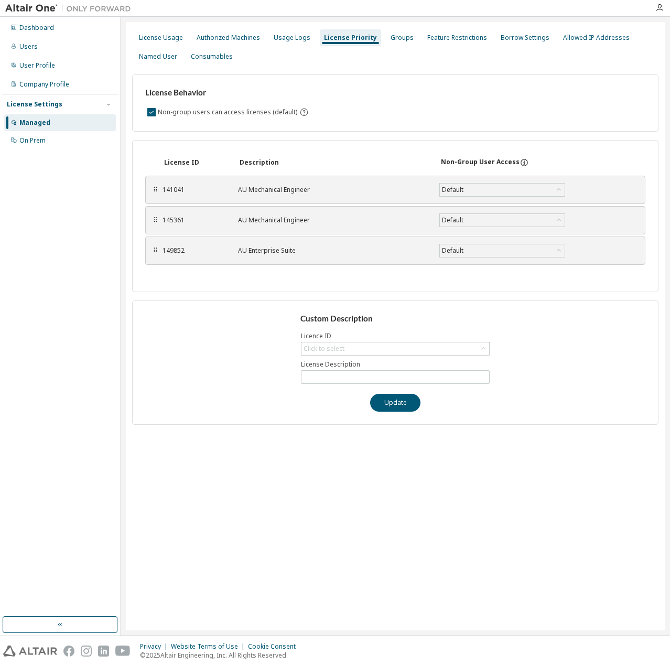
click at [464, 257] on div "149852 AU Enterprise Suite Default Save" at bounding box center [394, 250] width 465 height 19
click at [469, 249] on div "Default" at bounding box center [502, 250] width 125 height 13
click at [487, 246] on div "Default" at bounding box center [502, 250] width 125 height 13
click at [503, 252] on div "Default" at bounding box center [502, 250] width 125 height 13
click at [487, 291] on li "False" at bounding box center [501, 292] width 123 height 14
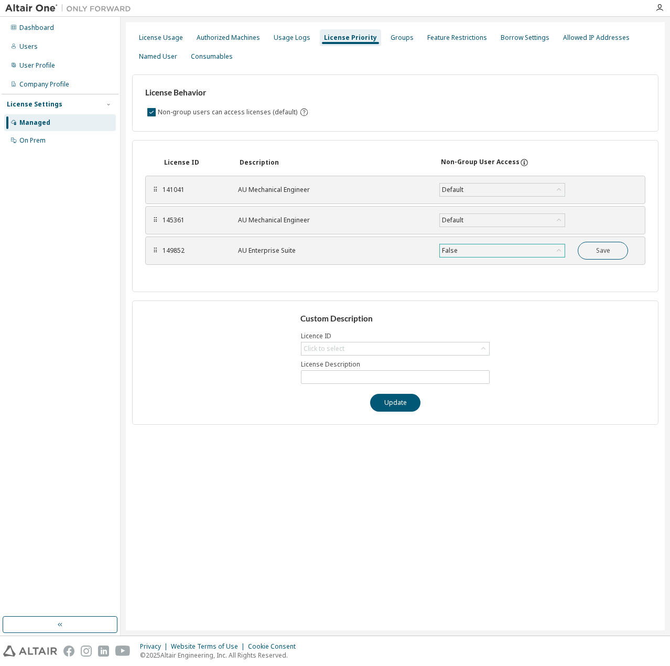
click at [565, 356] on div "Custom Description Licence ID Click to select License Description Update" at bounding box center [395, 362] width 526 height 124
click at [565, 247] on button "Save" at bounding box center [603, 251] width 50 height 18
click at [243, 108] on label "Non-group users can access licenses (default)" at bounding box center [229, 112] width 142 height 13
click at [180, 377] on div "Custom Description Licence ID Click to select License Description Update" at bounding box center [395, 362] width 526 height 124
click at [388, 32] on div "Groups" at bounding box center [401, 37] width 31 height 17
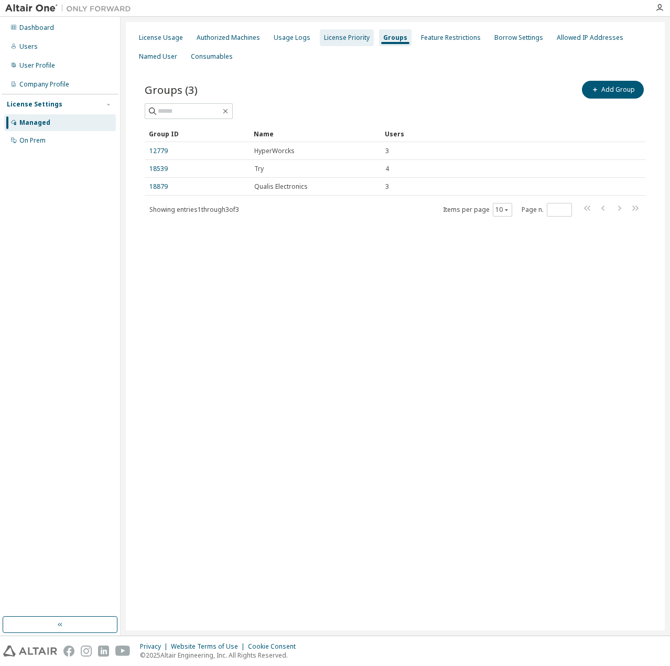
click at [353, 31] on div "License Priority" at bounding box center [347, 37] width 54 height 17
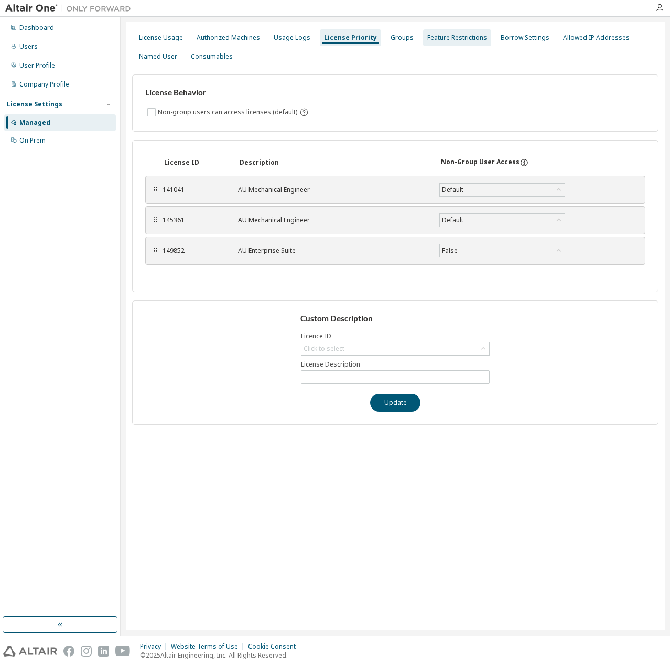
click at [447, 32] on div "Feature Restrictions" at bounding box center [457, 37] width 68 height 17
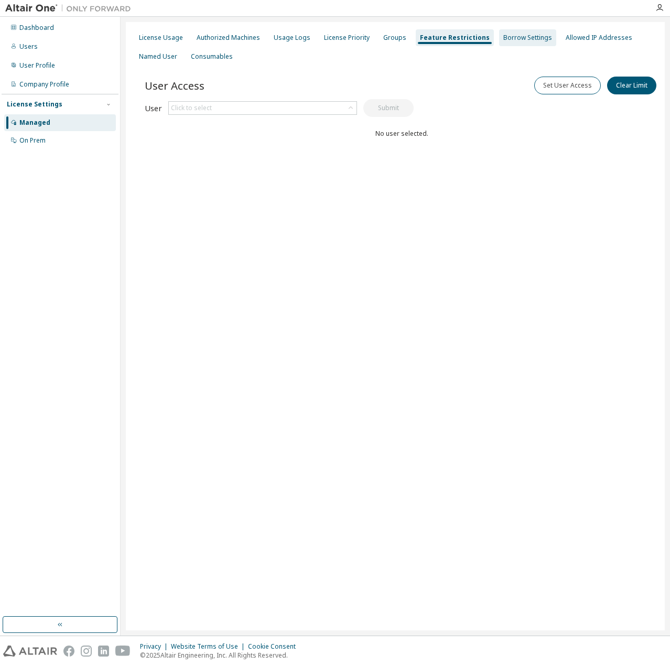
click at [527, 35] on div "Borrow Settings" at bounding box center [527, 38] width 49 height 8
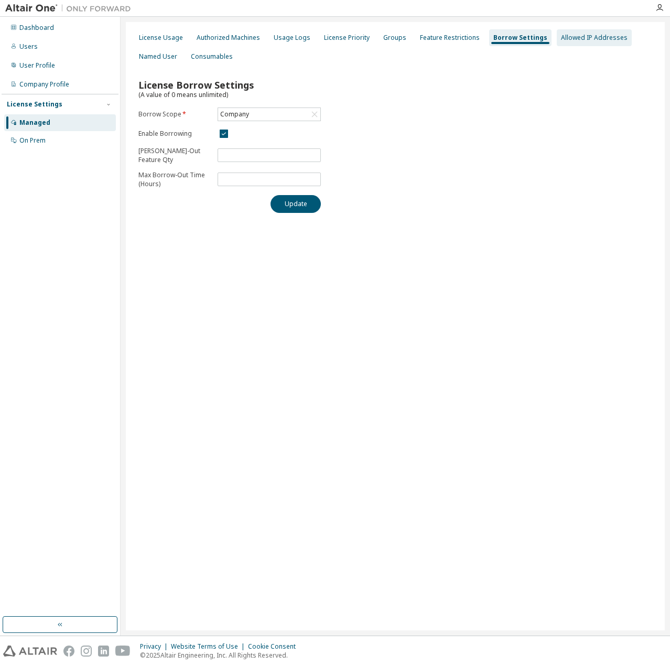
click at [565, 38] on div "Allowed IP Addresses" at bounding box center [594, 38] width 67 height 8
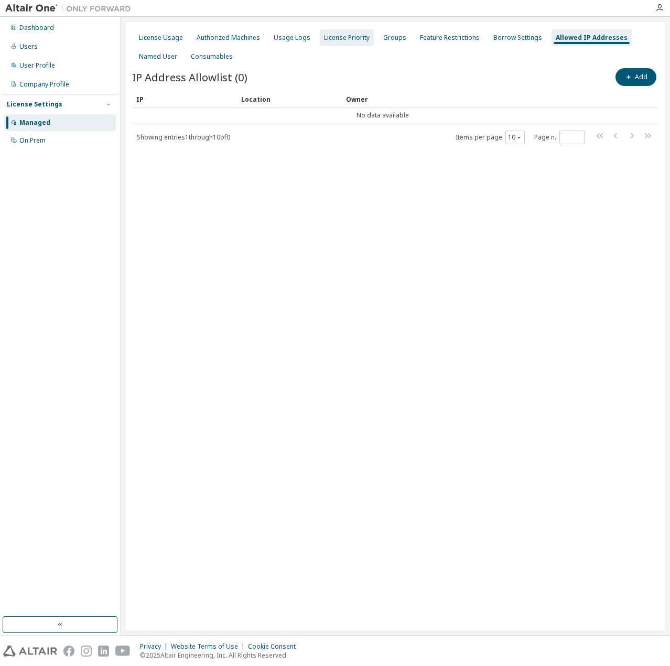
click at [336, 34] on div "License Priority" at bounding box center [347, 38] width 46 height 8
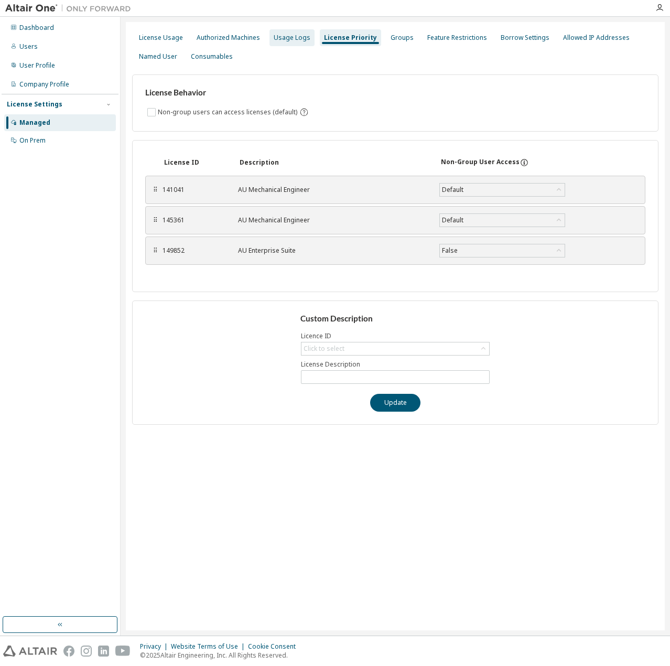
click at [274, 30] on div "Usage Logs" at bounding box center [291, 37] width 45 height 17
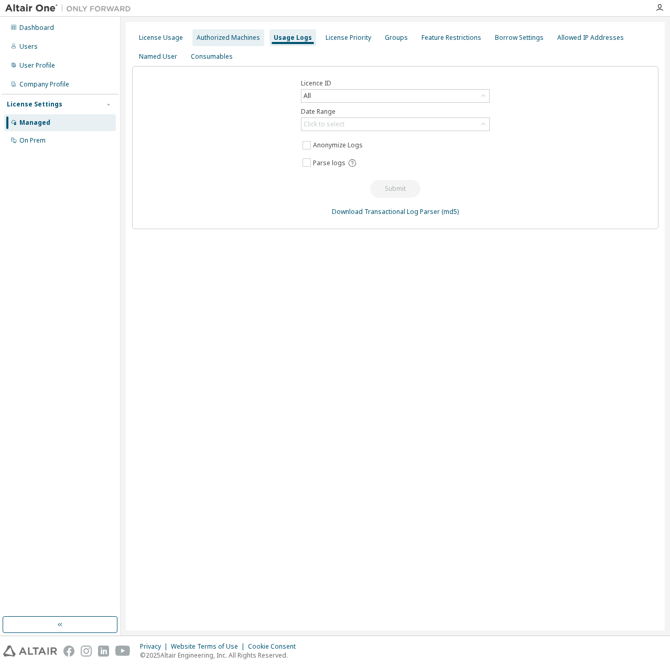
click at [240, 34] on div "Authorized Machines" at bounding box center [228, 38] width 63 height 8
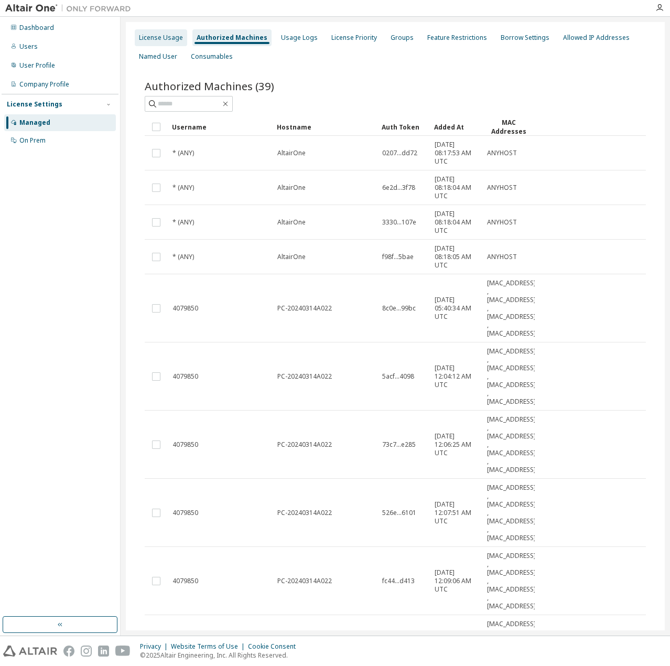
click at [179, 42] on div "License Usage" at bounding box center [161, 37] width 52 height 17
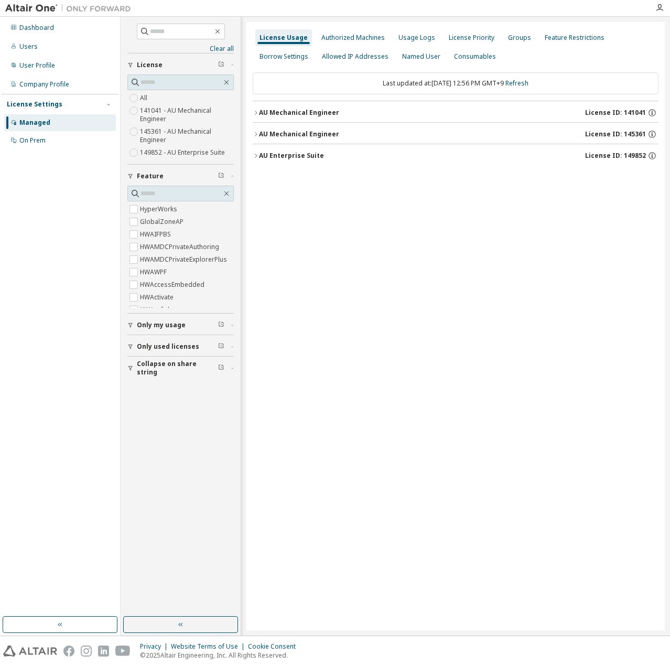
click at [273, 116] on div "AU Mechanical Engineer" at bounding box center [299, 112] width 80 height 8
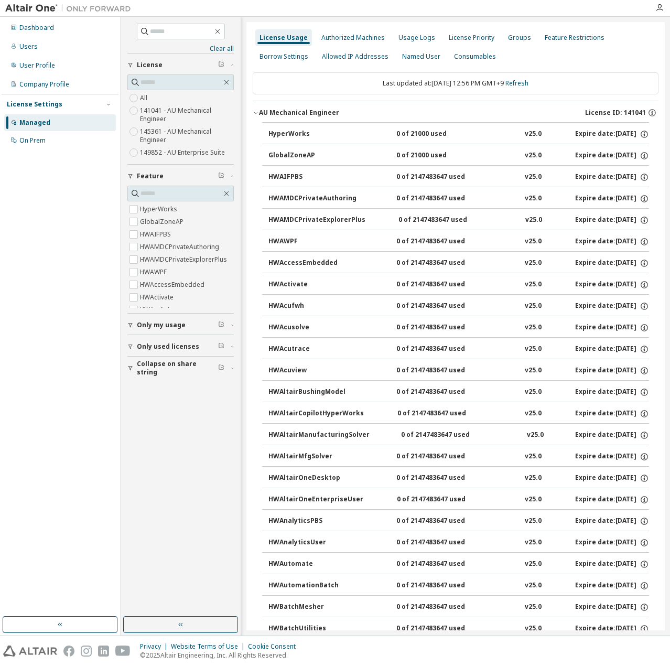
click at [273, 116] on div "AU Mechanical Engineer" at bounding box center [299, 112] width 80 height 8
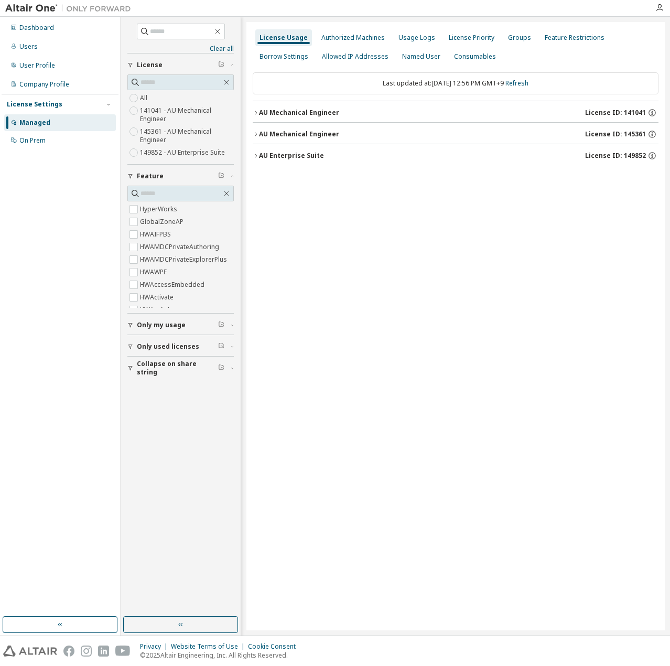
click at [269, 129] on button "AU Mechanical Engineer License ID: 145361" at bounding box center [456, 134] width 406 height 23
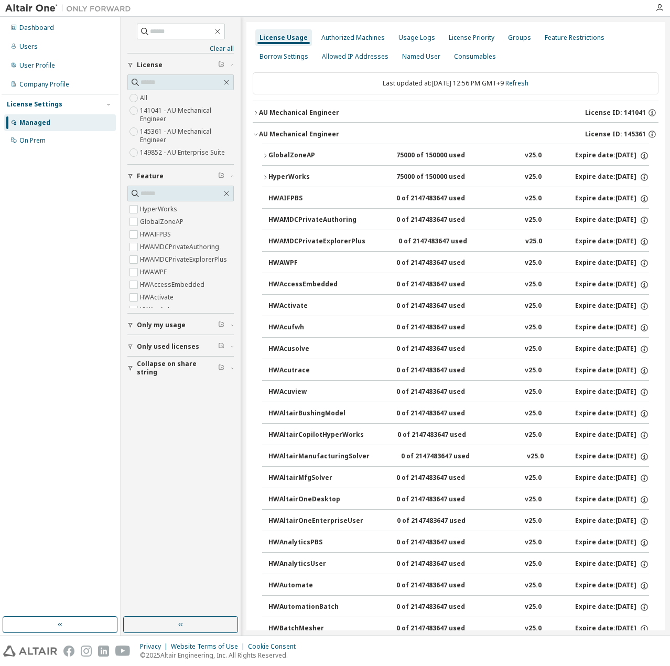
click at [269, 129] on button "AU Mechanical Engineer License ID: 145361" at bounding box center [456, 134] width 406 height 23
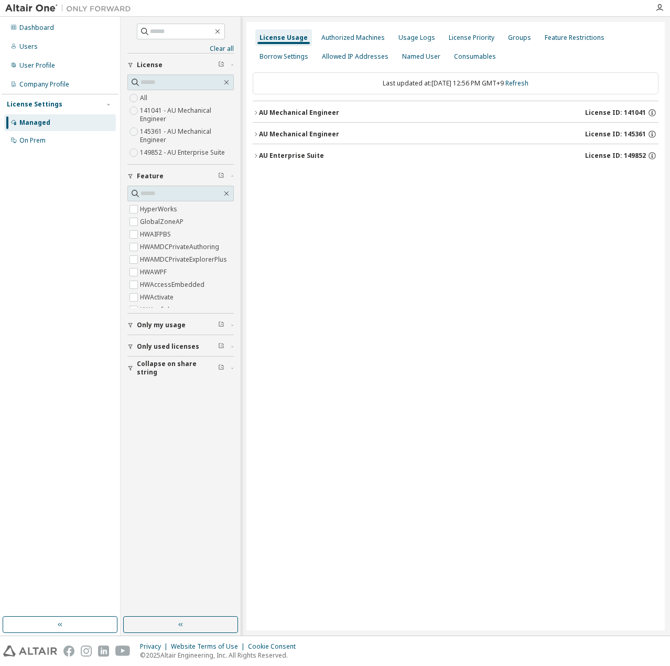
click at [258, 149] on button "AU Enterprise Suite License ID: 149852" at bounding box center [456, 155] width 406 height 23
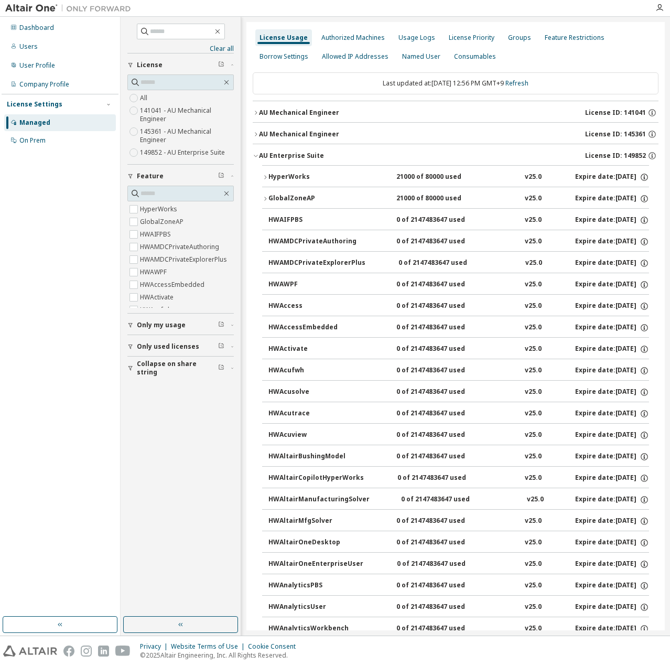
click at [398, 180] on div "21000 of 80000 used" at bounding box center [443, 176] width 94 height 9
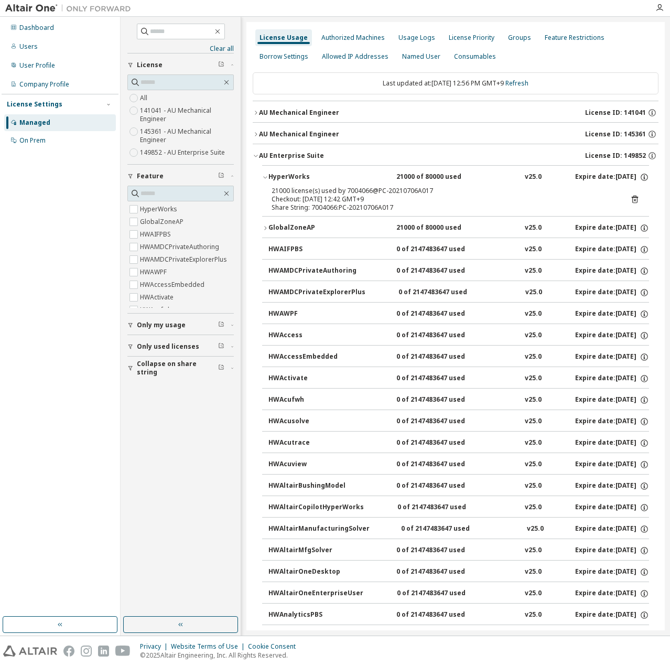
drag, startPoint x: 435, startPoint y: 195, endPoint x: 334, endPoint y: 190, distance: 101.3
click at [335, 190] on div "21000 license(s) used by 7004066@PC-20210706A017 Checkout: 2025-09-12 12:42 GMT…" at bounding box center [442, 195] width 343 height 17
click at [334, 190] on div "21000 license(s) used by 7004066@PC-20210706A017" at bounding box center [442, 191] width 343 height 8
click at [409, 223] on div "21000 of 80000 used" at bounding box center [443, 227] width 94 height 9
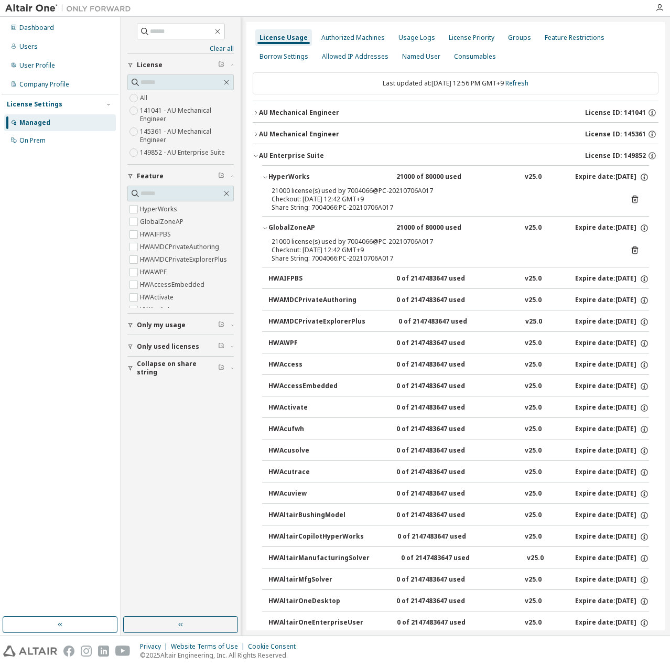
click at [198, 463] on div "Clear all Collapse on share string Only used licenses Only my usage Feature Hyp…" at bounding box center [180, 316] width 117 height 596
click at [565, 200] on icon at bounding box center [635, 199] width 6 height 8
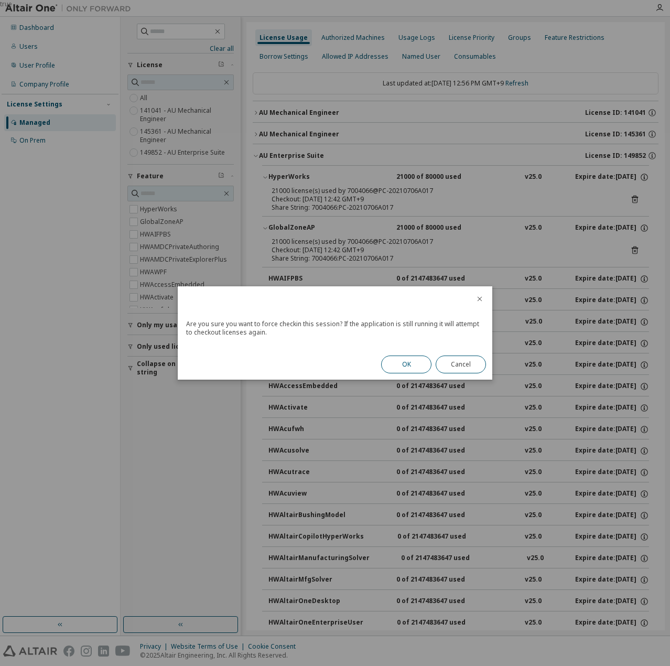
click at [400, 358] on button "OK" at bounding box center [406, 364] width 50 height 18
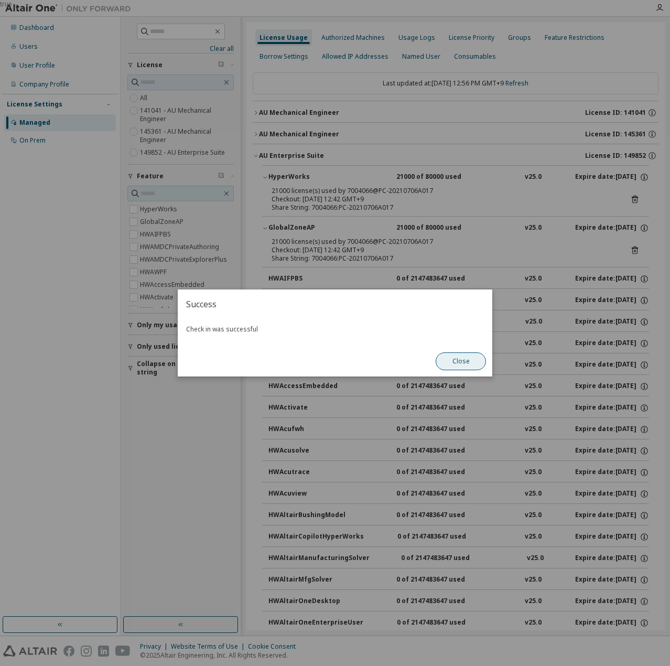
click at [462, 364] on button "Close" at bounding box center [461, 361] width 50 height 18
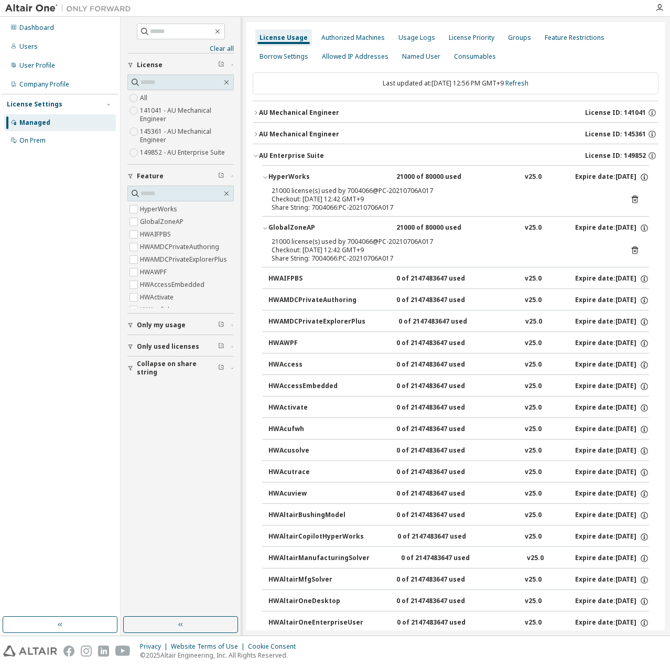
click at [565, 254] on icon at bounding box center [635, 250] width 6 height 8
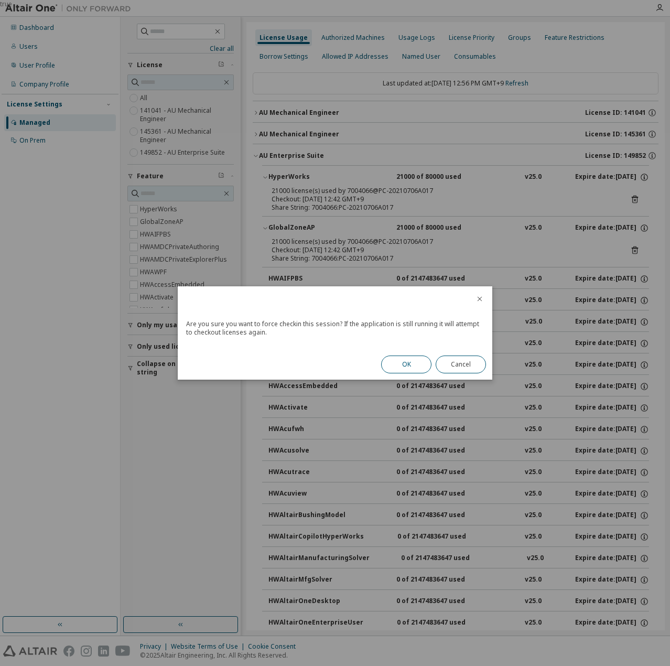
click at [415, 362] on button "OK" at bounding box center [406, 364] width 50 height 18
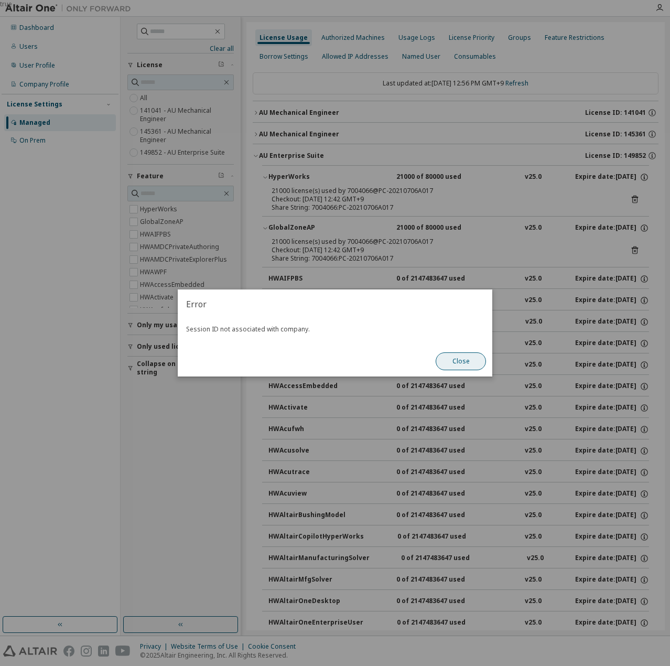
click at [470, 365] on button "Close" at bounding box center [461, 361] width 50 height 18
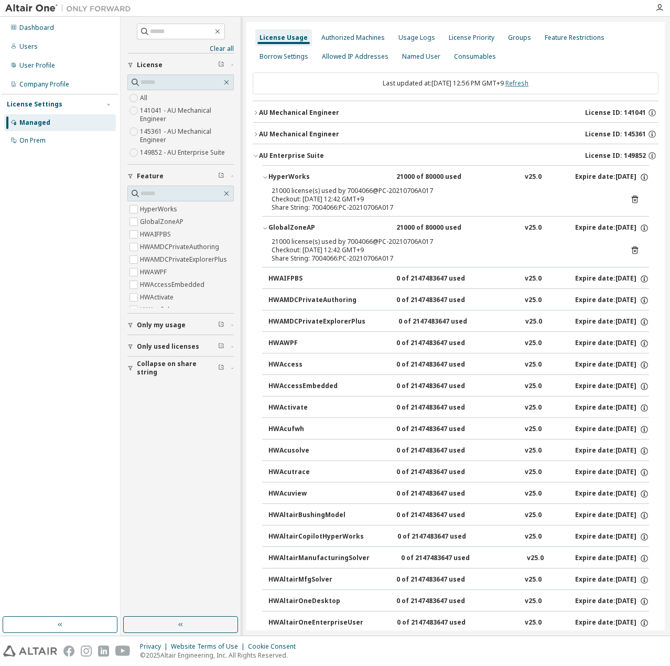
click at [522, 83] on link "Refresh" at bounding box center [516, 83] width 23 height 9
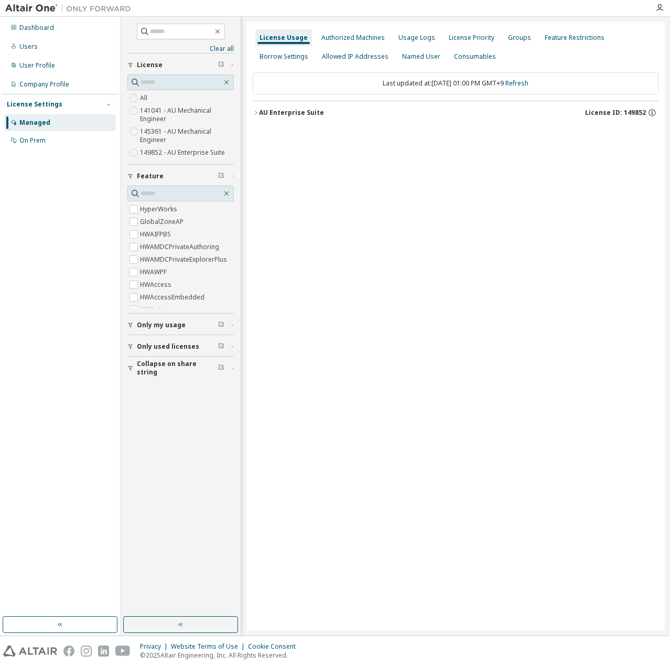
click at [287, 116] on div "AU Enterprise Suite" at bounding box center [291, 112] width 65 height 8
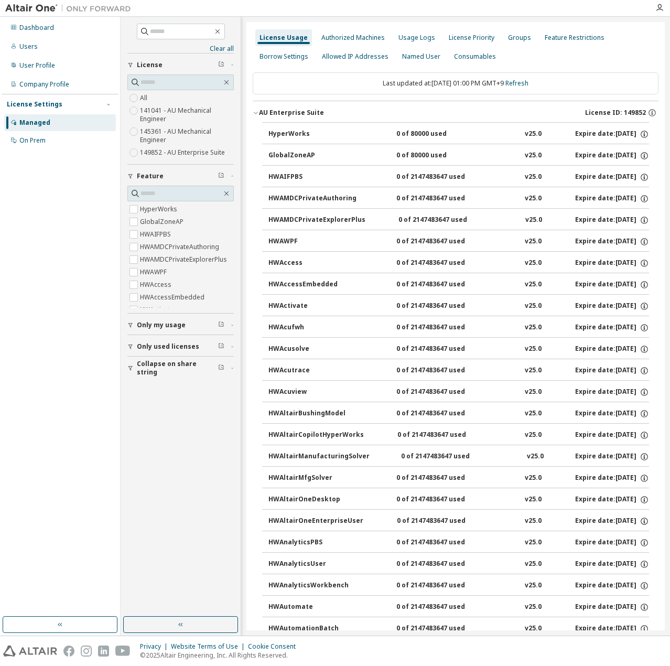
click at [42, 37] on div "Dashboard Users User Profile Company Profile License Settings Managed On Prem" at bounding box center [60, 84] width 117 height 132
click at [42, 31] on div "Dashboard" at bounding box center [36, 28] width 35 height 8
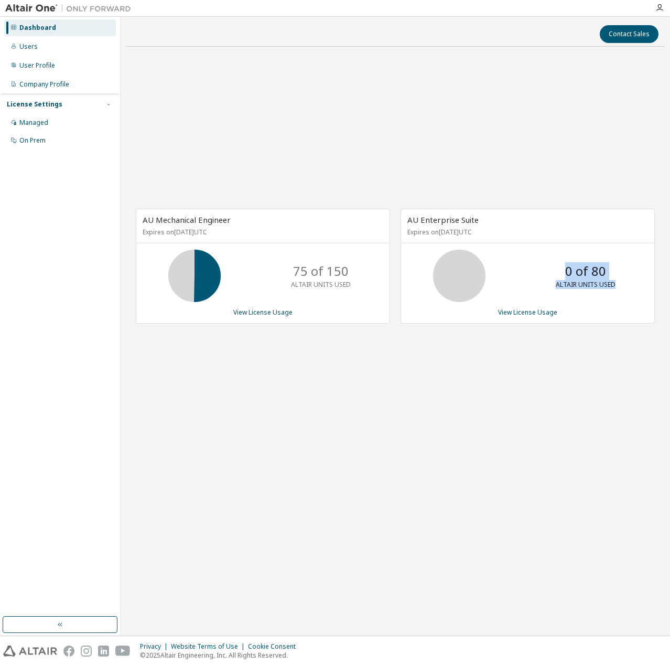
drag, startPoint x: 563, startPoint y: 263, endPoint x: 628, endPoint y: 287, distance: 69.3
click at [565, 287] on div "0 of 80 ALTAIR UNITS USED" at bounding box center [527, 275] width 253 height 52
click at [527, 80] on div "AU Mechanical Engineer Expires on September 19, 2025 UTC 75 of 150 ALTAIR UNITS…" at bounding box center [395, 271] width 539 height 433
